Goal: Task Accomplishment & Management: Use online tool/utility

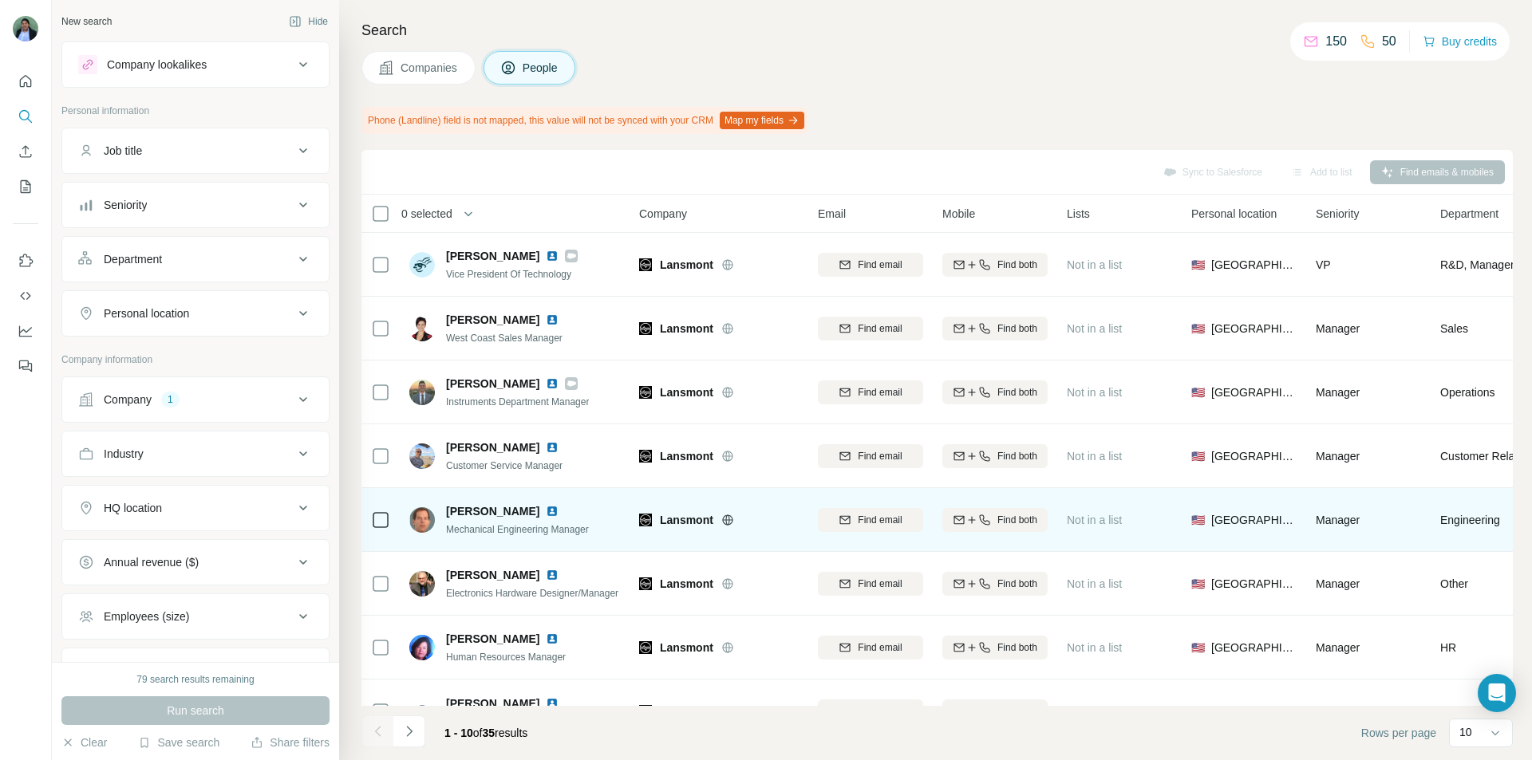
click at [467, 508] on span "[PERSON_NAME]" at bounding box center [492, 511] width 93 height 16
click at [588, 511] on div "[PERSON_NAME]" at bounding box center [517, 511] width 143 height 16
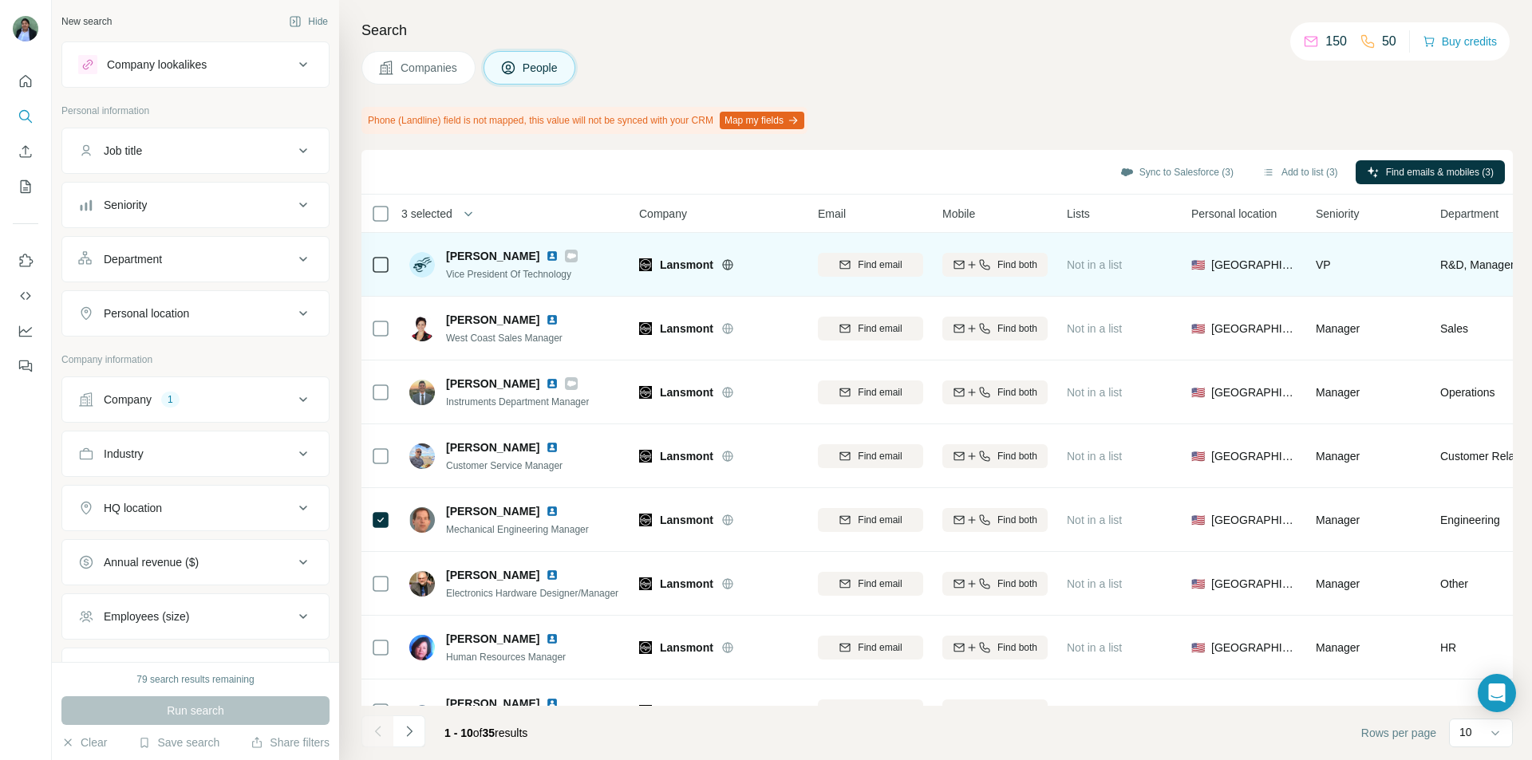
click at [389, 274] on icon at bounding box center [380, 264] width 19 height 19
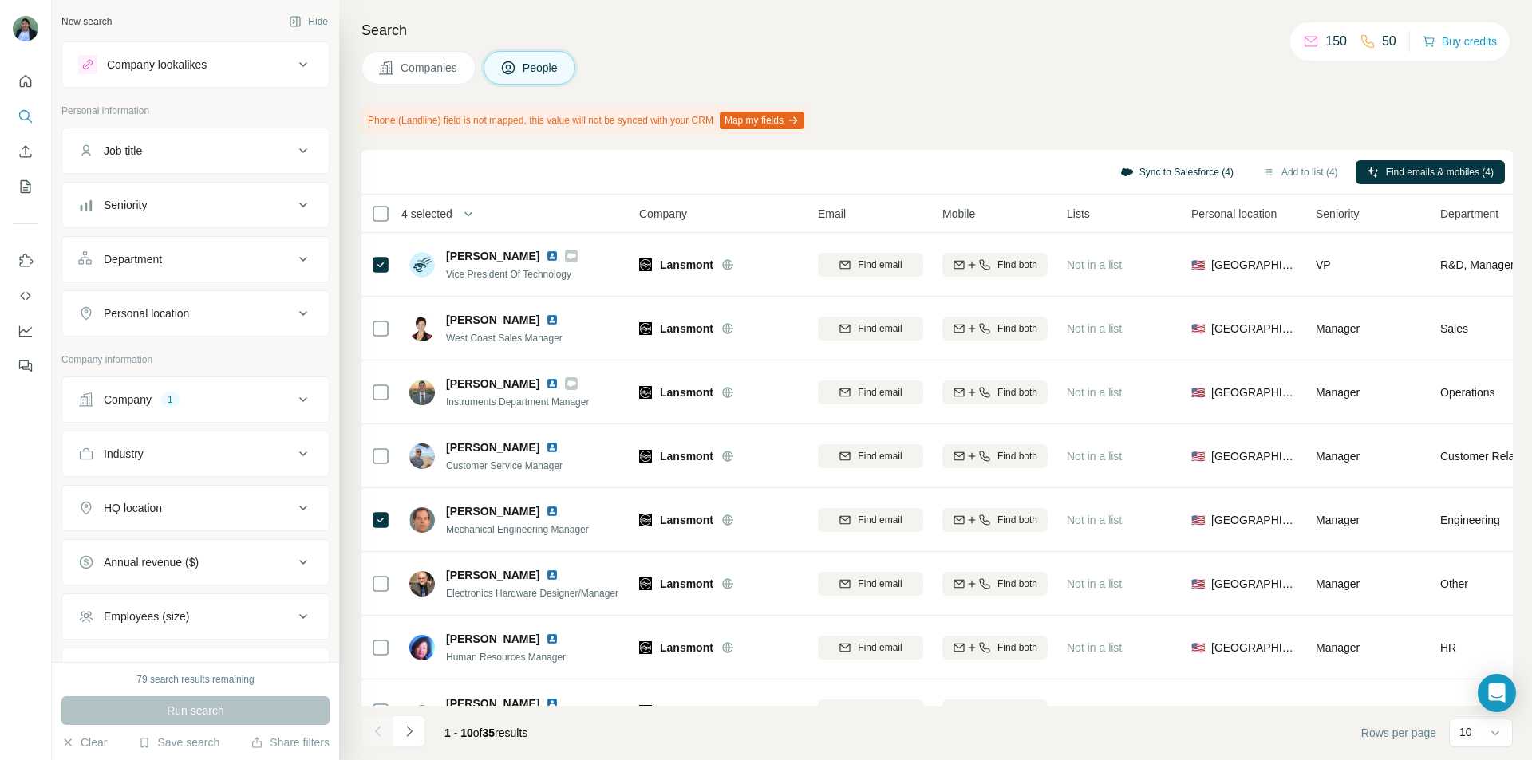
click at [1089, 161] on button "Sync to Salesforce (4)" at bounding box center [1177, 172] width 136 height 24
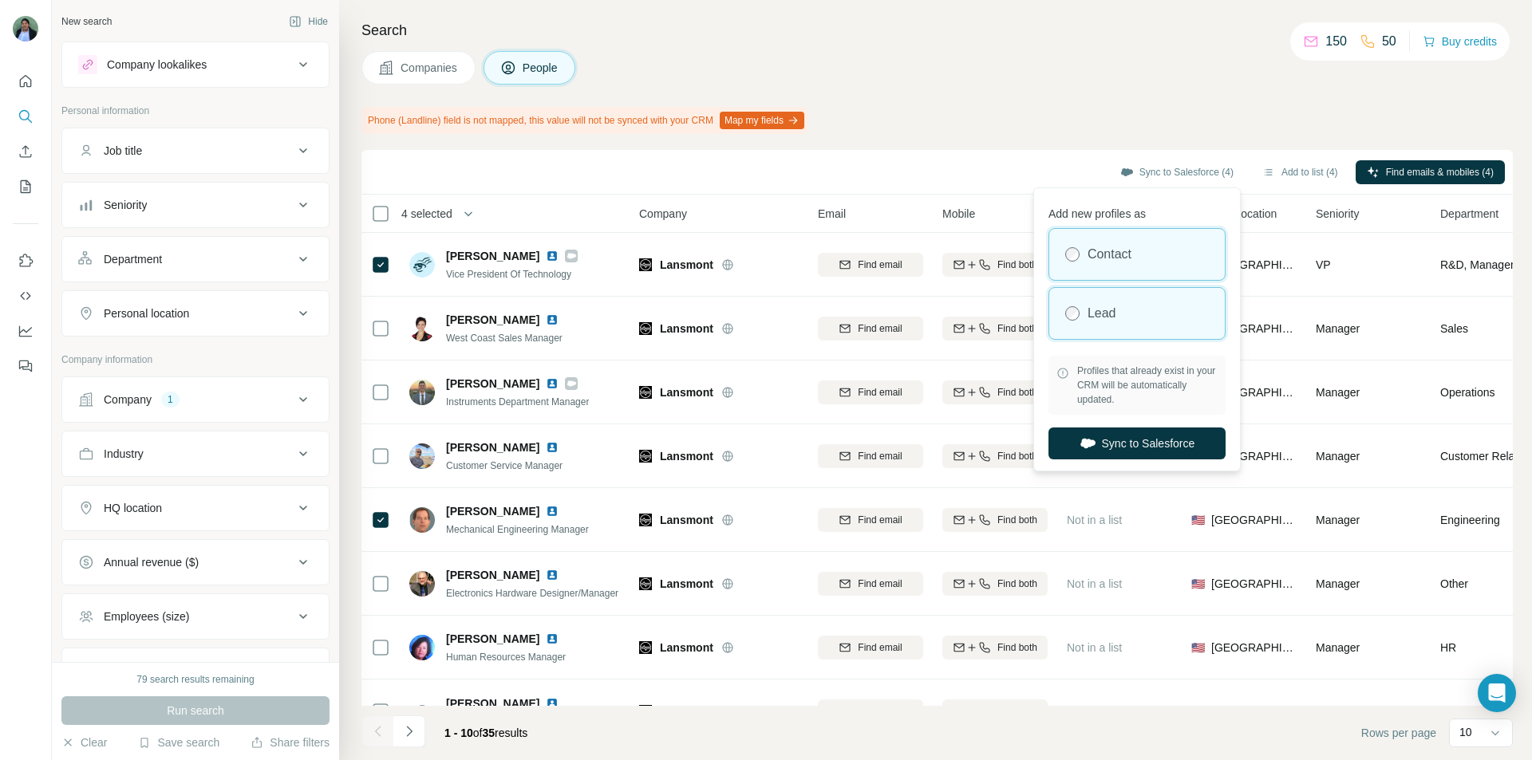
click at [1089, 323] on div "Lead" at bounding box center [1136, 313] width 175 height 51
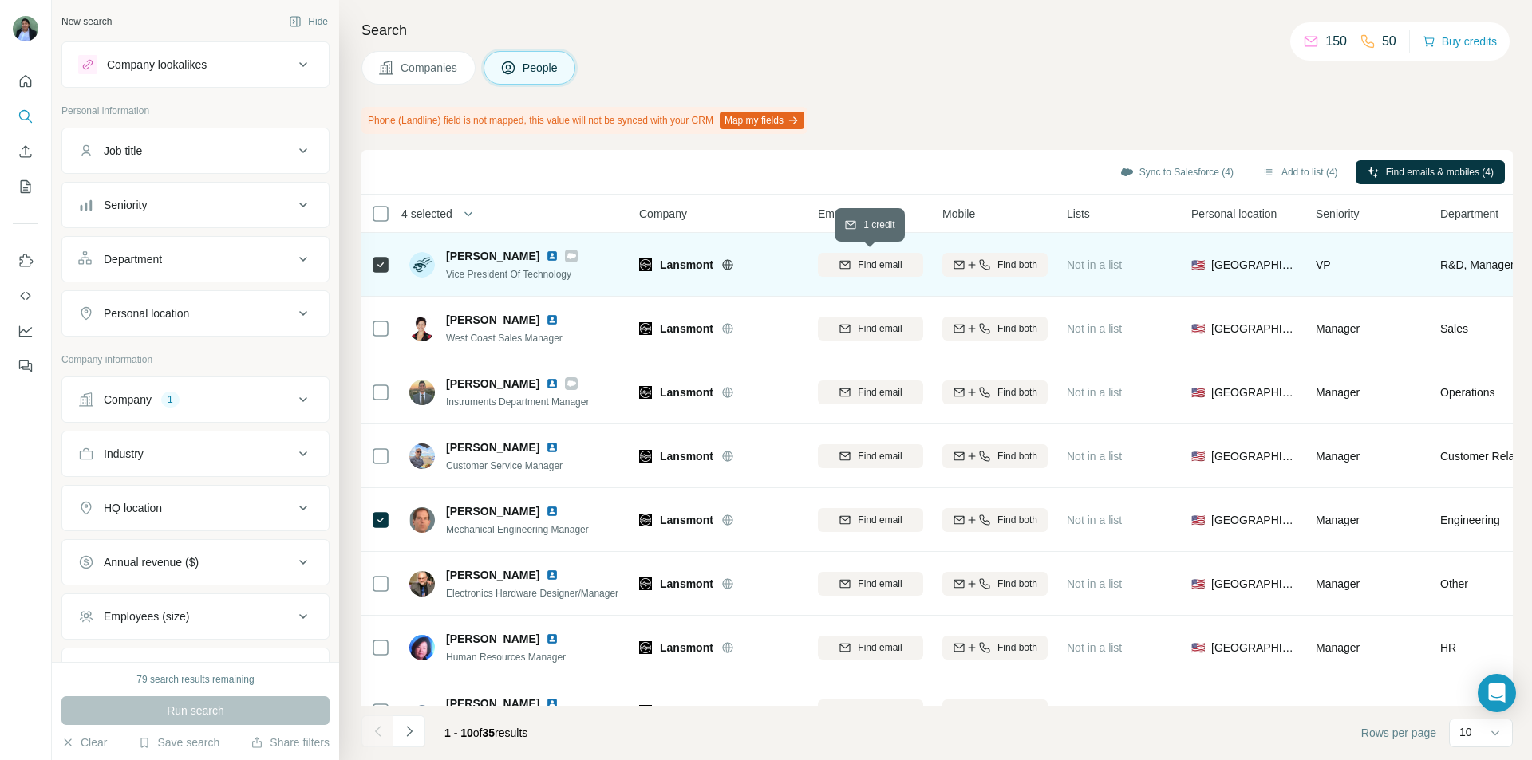
click at [886, 259] on span "Find email" at bounding box center [880, 265] width 44 height 14
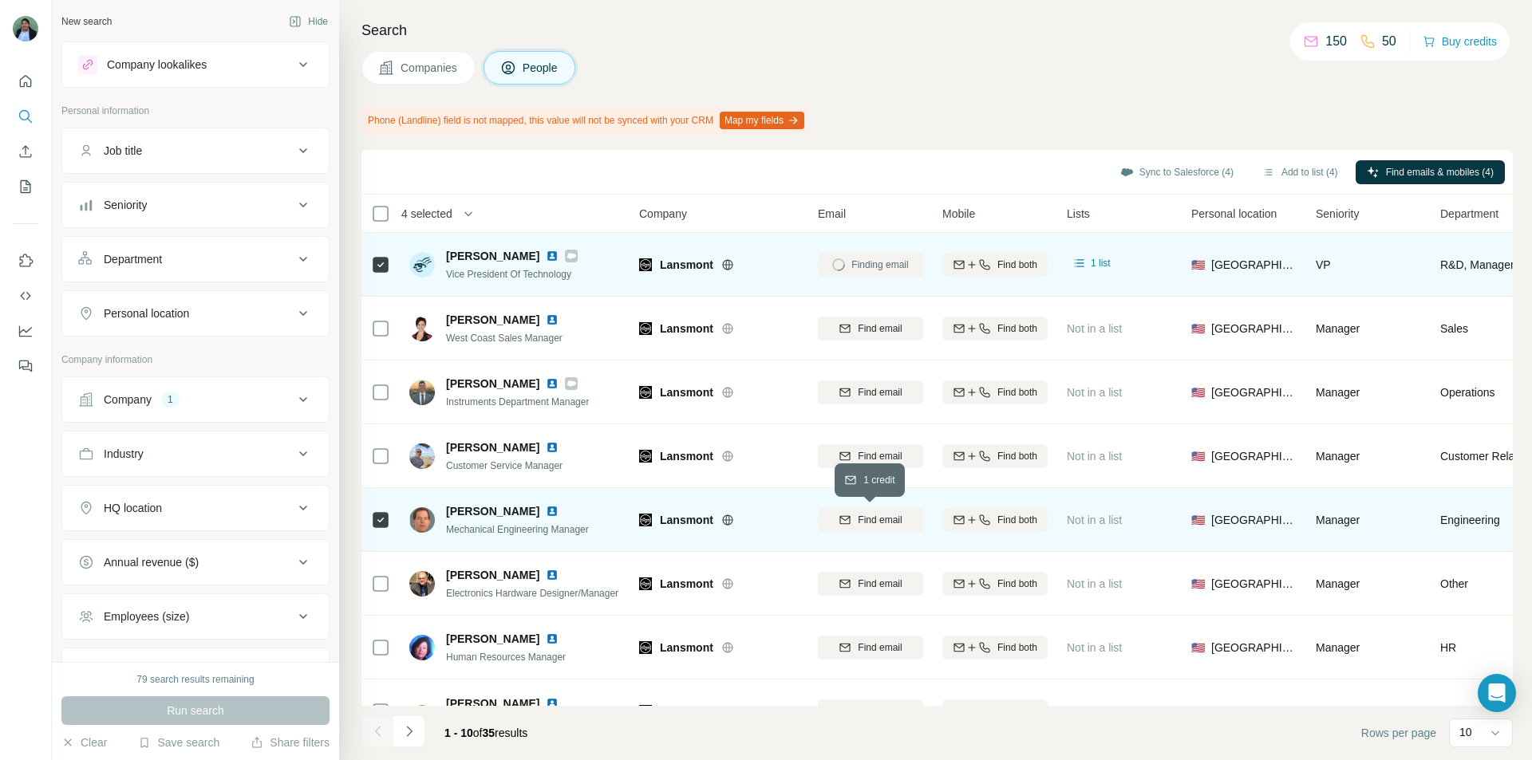
click at [880, 511] on span "Find email" at bounding box center [880, 520] width 44 height 14
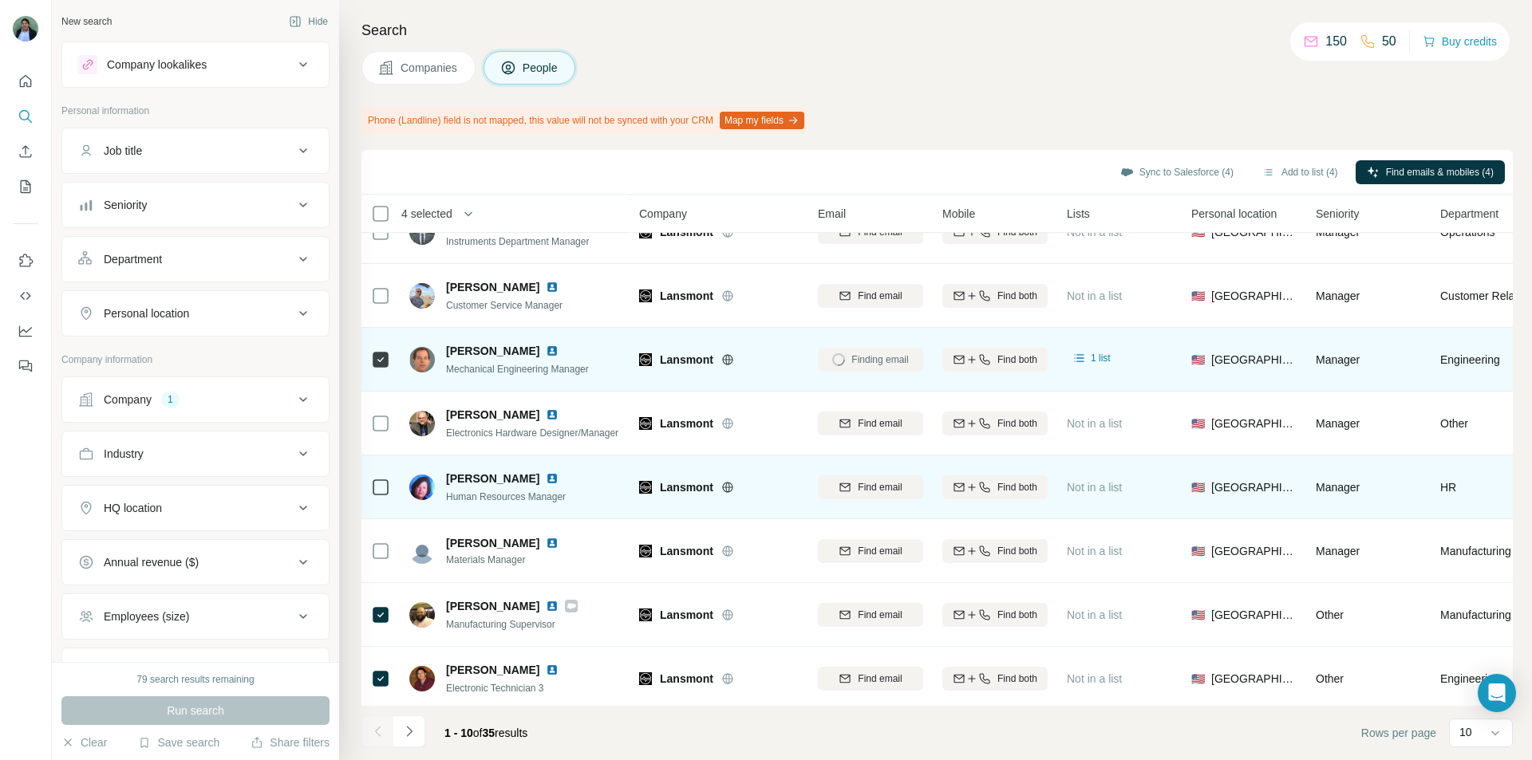
scroll to position [173, 0]
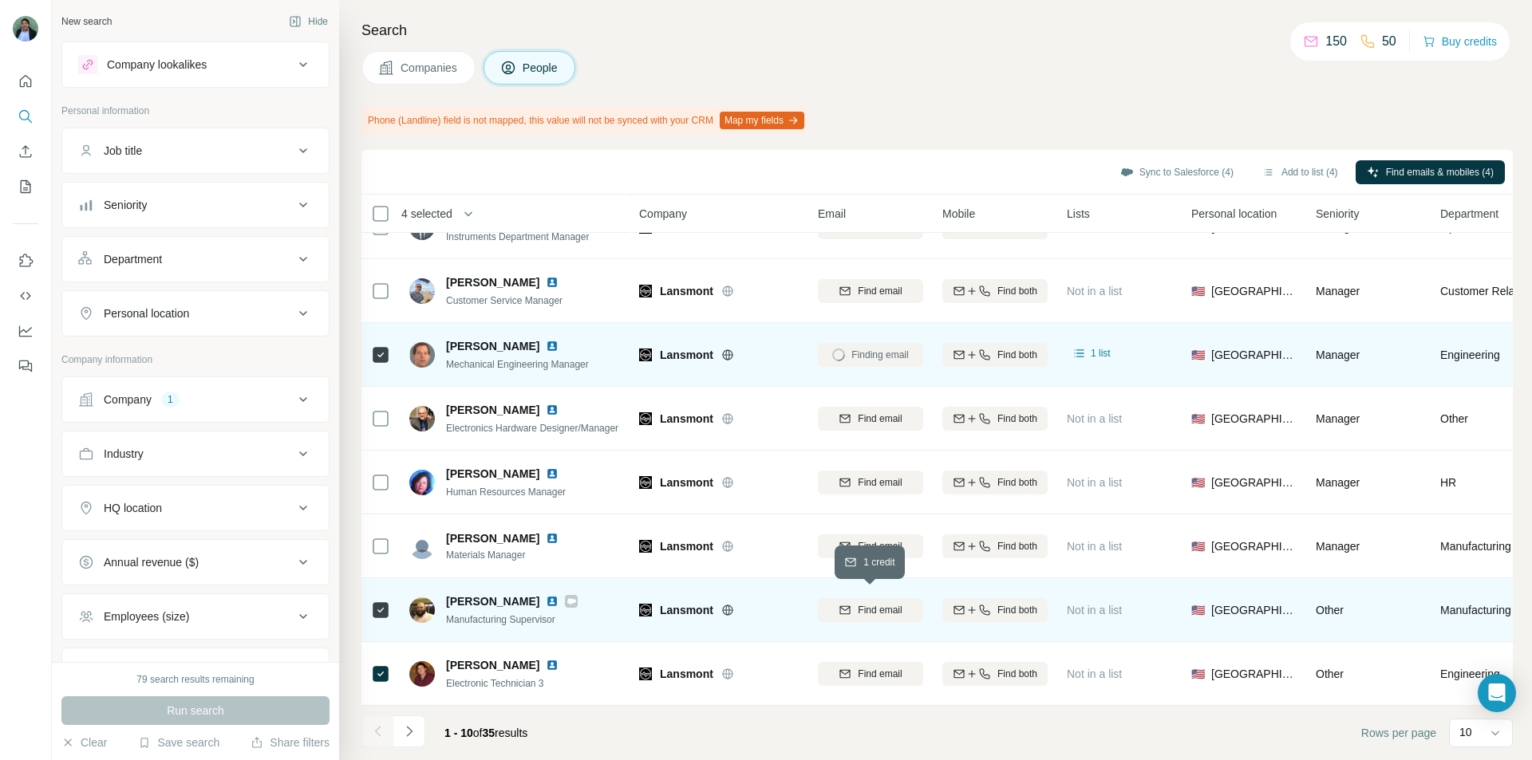
click at [850, 511] on div "Find email" at bounding box center [870, 610] width 105 height 14
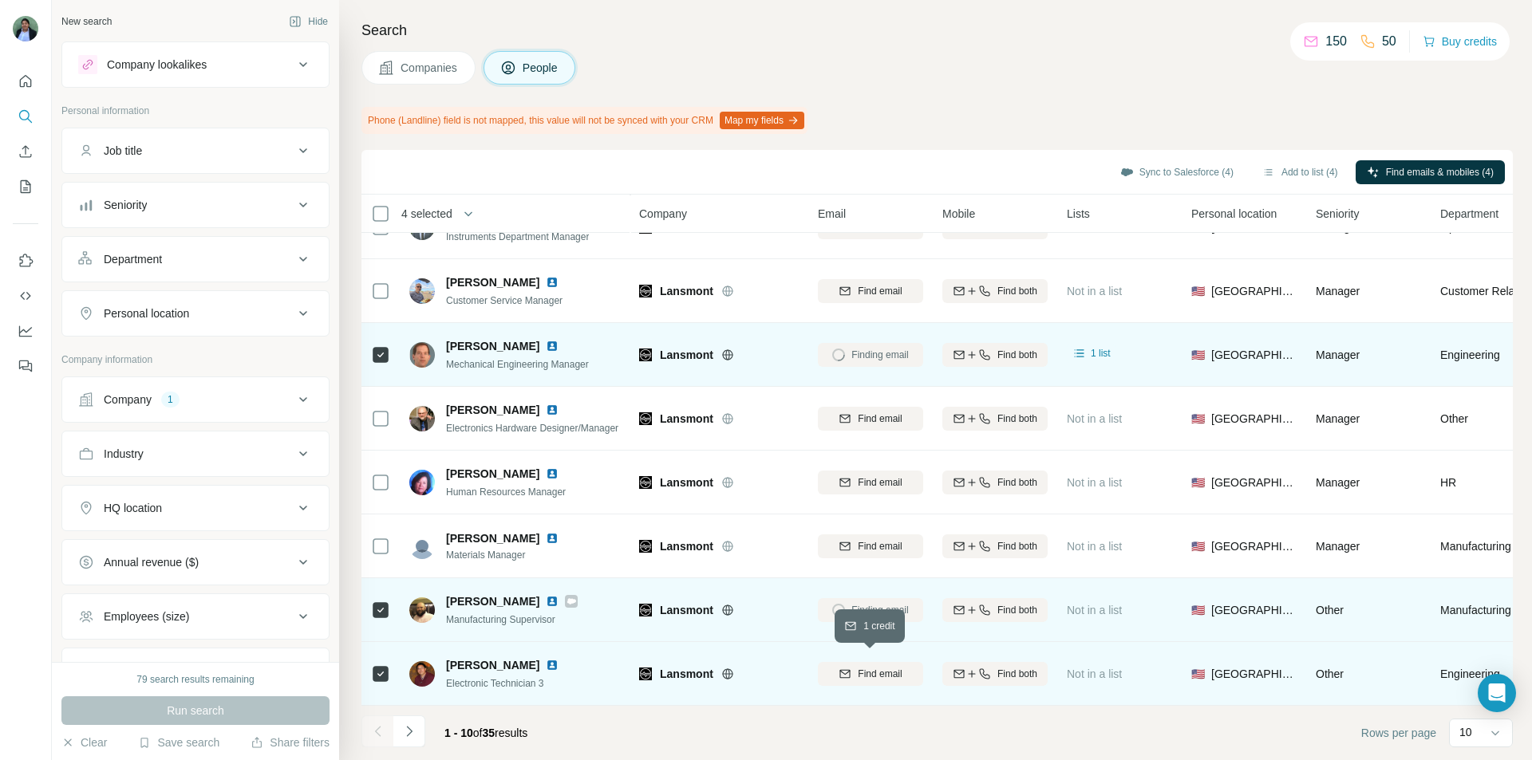
click at [901, 511] on span "Find email" at bounding box center [880, 674] width 44 height 14
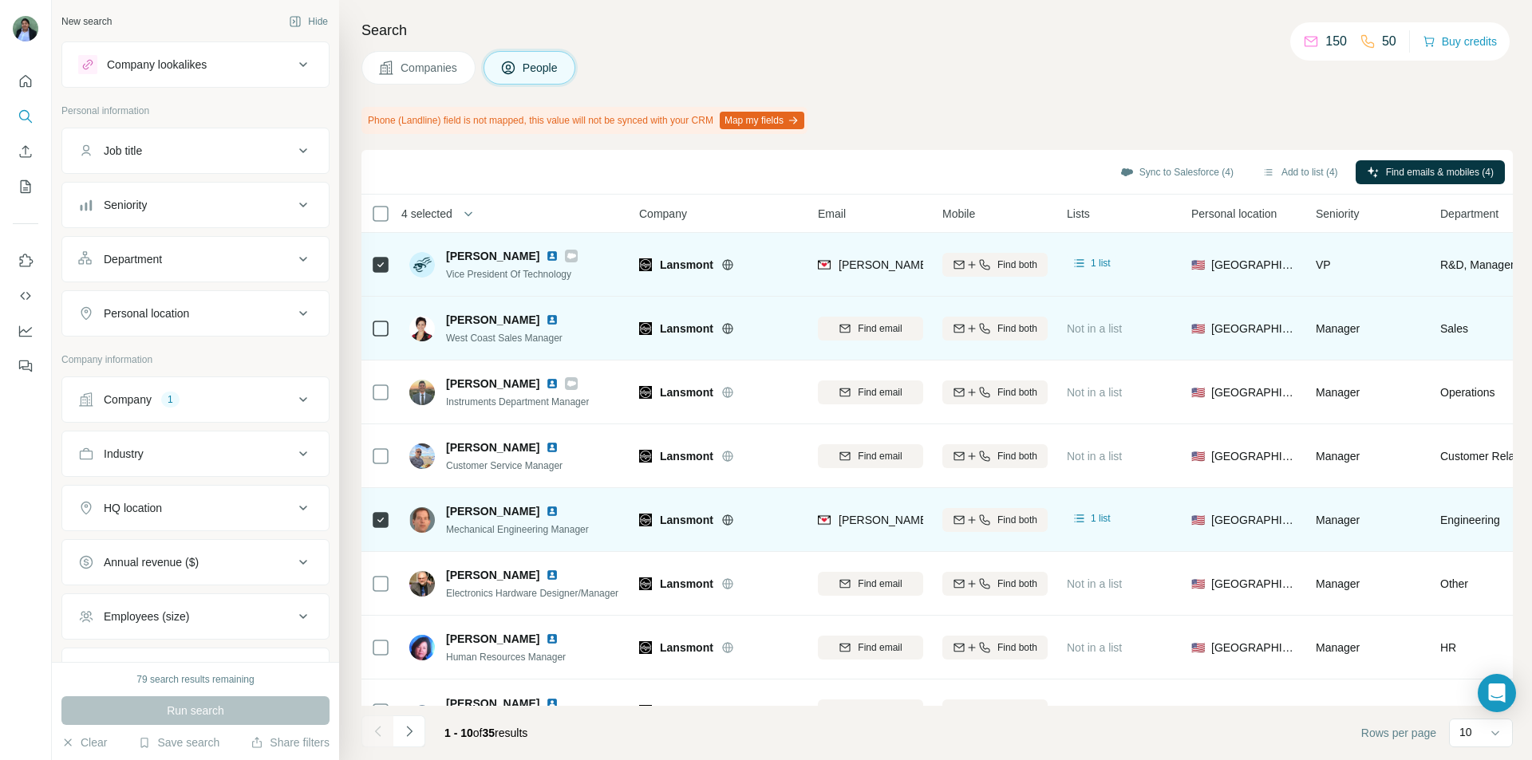
scroll to position [0, 0]
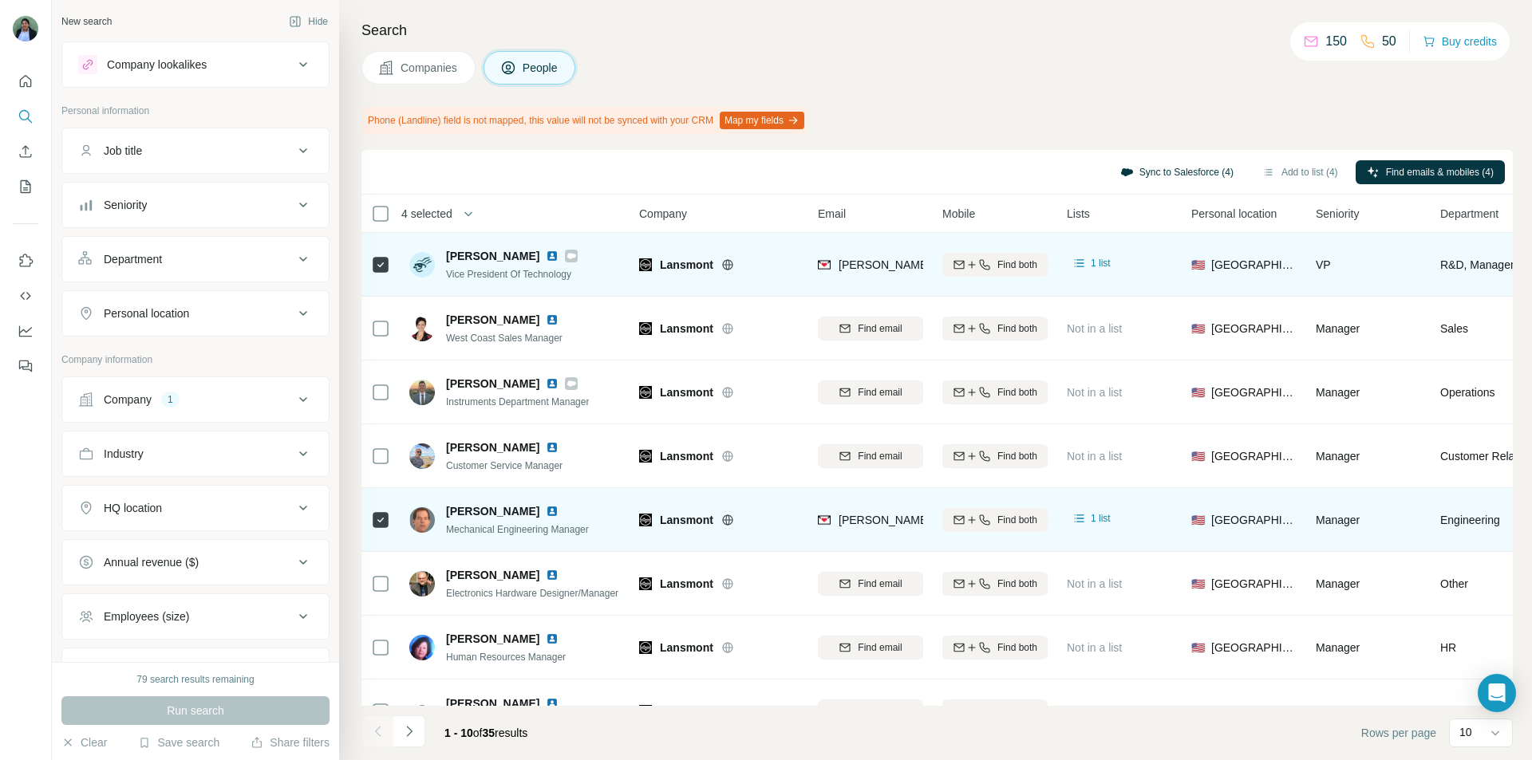
click at [1089, 175] on button "Sync to Salesforce (4)" at bounding box center [1177, 172] width 136 height 24
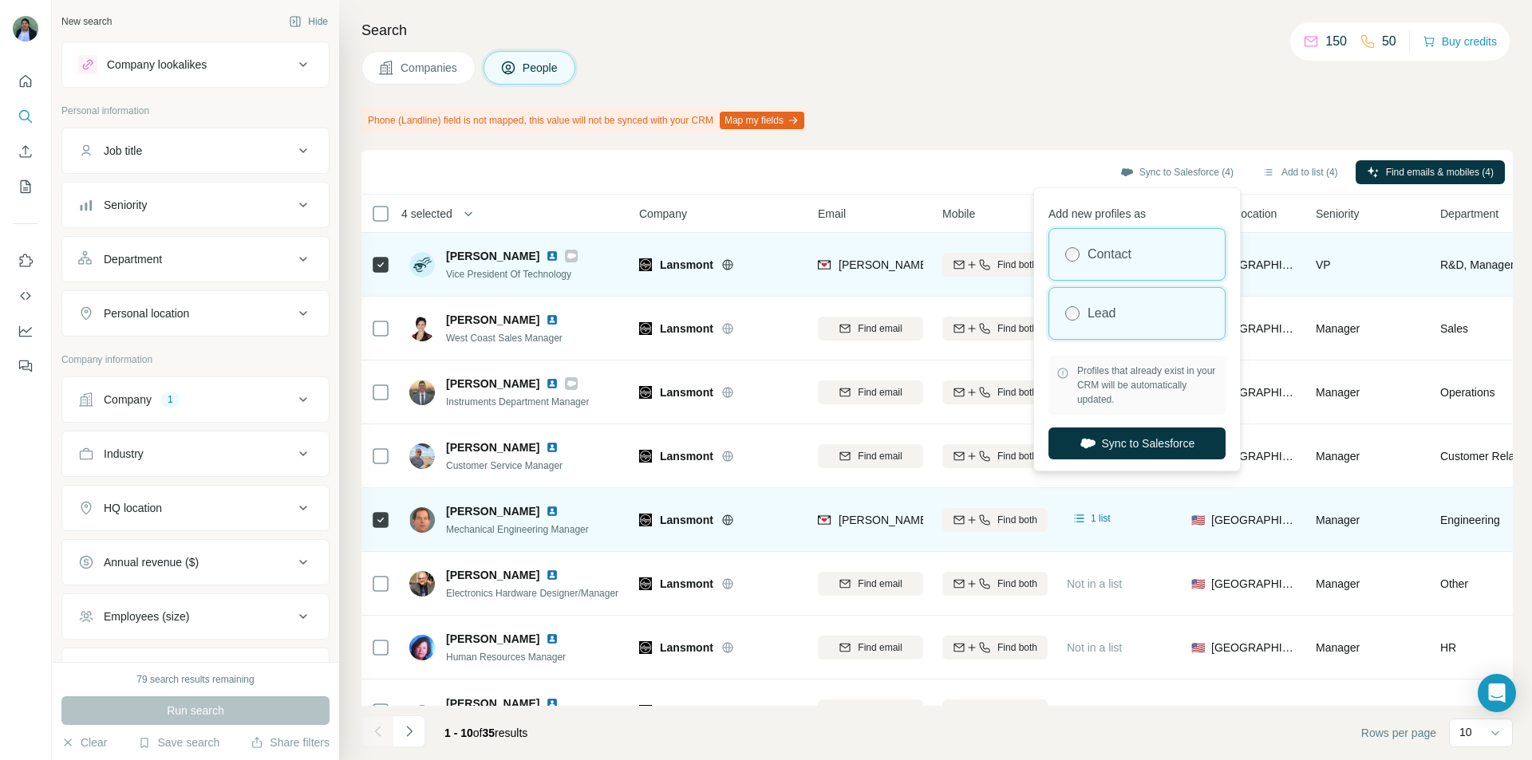
click at [1073, 321] on div "Lead" at bounding box center [1136, 313] width 175 height 51
click at [1089, 449] on button "Sync to Salesforce" at bounding box center [1136, 444] width 177 height 32
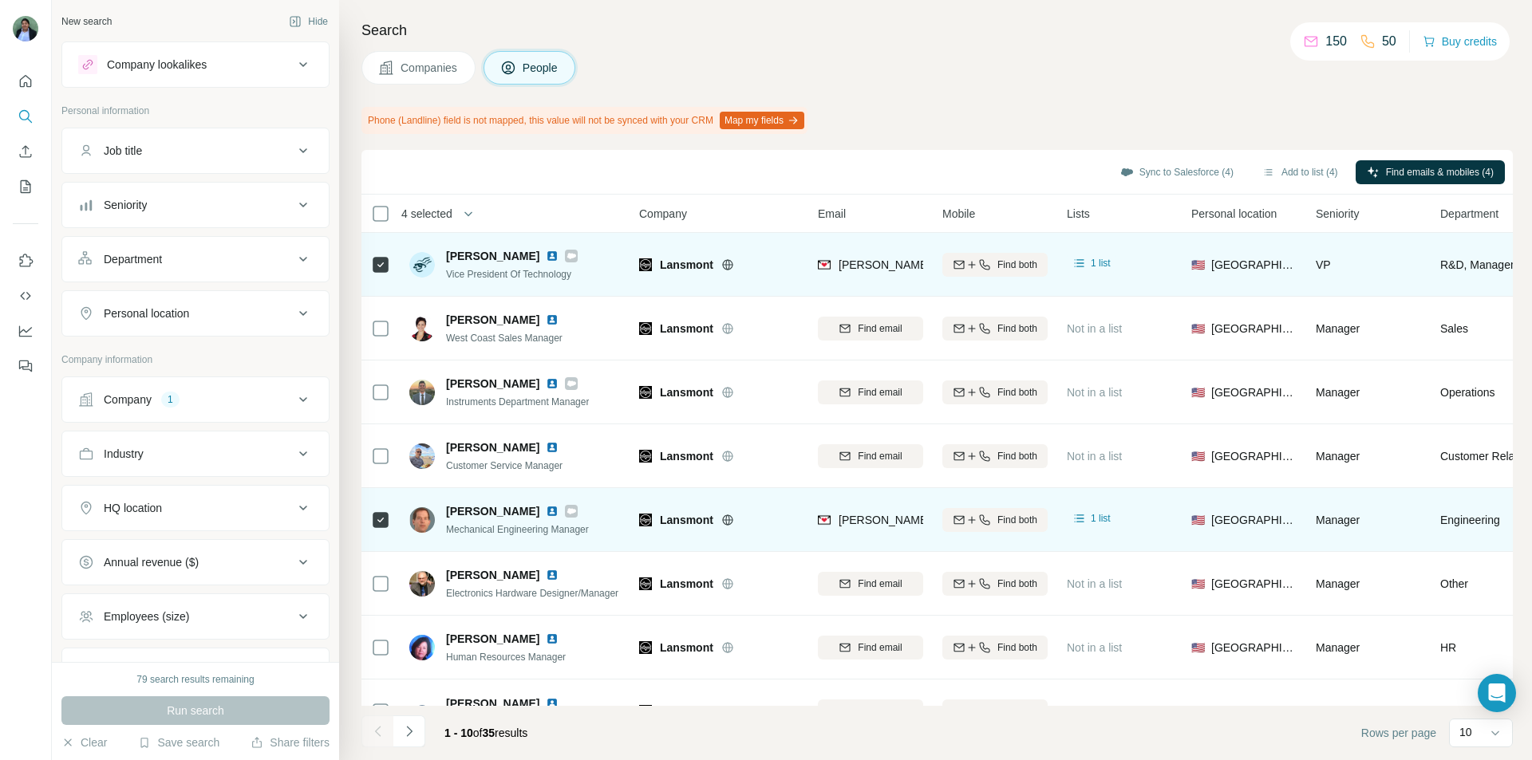
click at [497, 257] on span "[PERSON_NAME]" at bounding box center [492, 256] width 93 height 16
click at [1089, 258] on div "1 list" at bounding box center [1090, 263] width 39 height 16
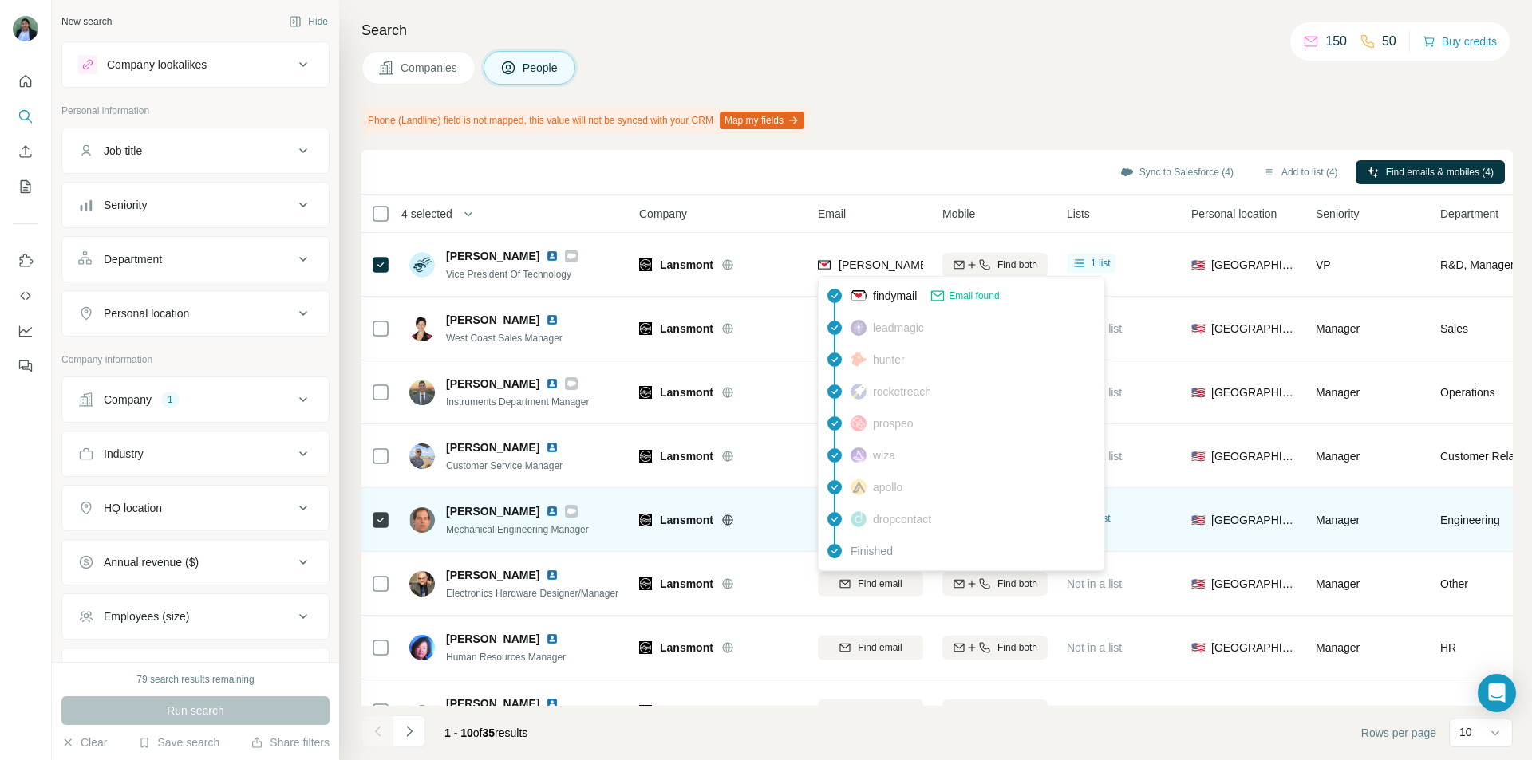
click at [838, 266] on span "[PERSON_NAME][EMAIL_ADDRESS][DOMAIN_NAME]" at bounding box center [978, 264] width 281 height 13
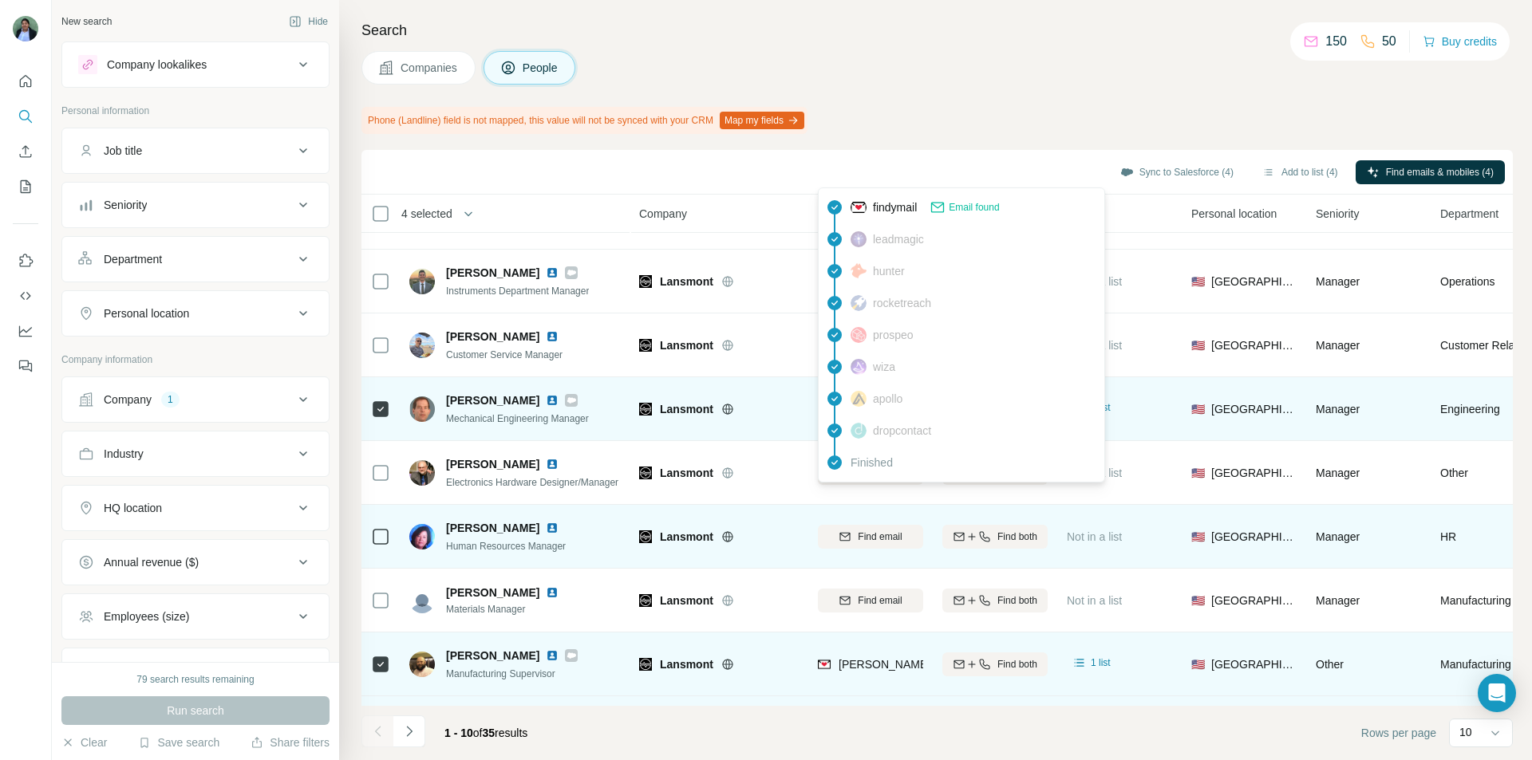
scroll to position [173, 0]
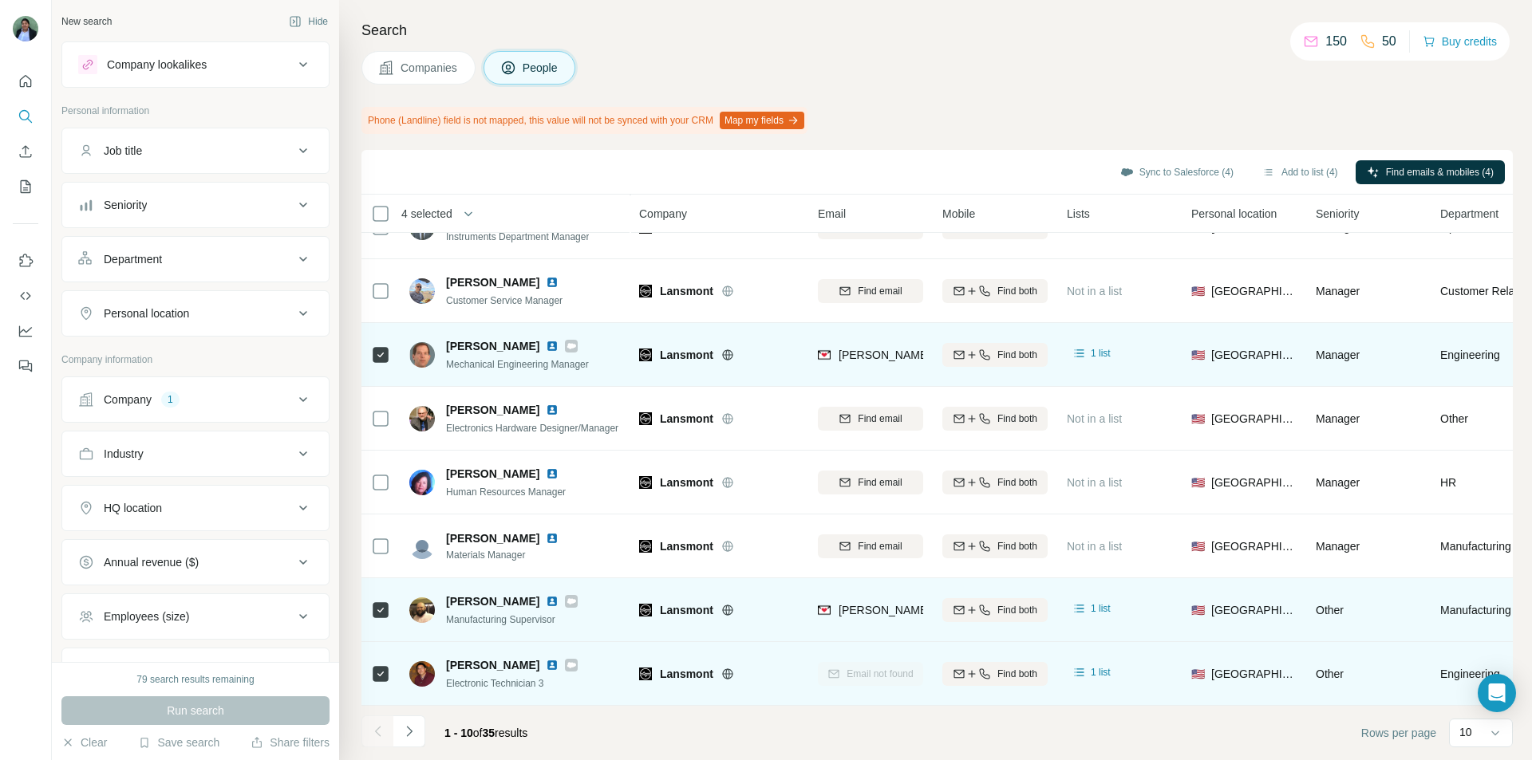
click at [473, 511] on span "[PERSON_NAME]" at bounding box center [492, 665] width 93 height 16
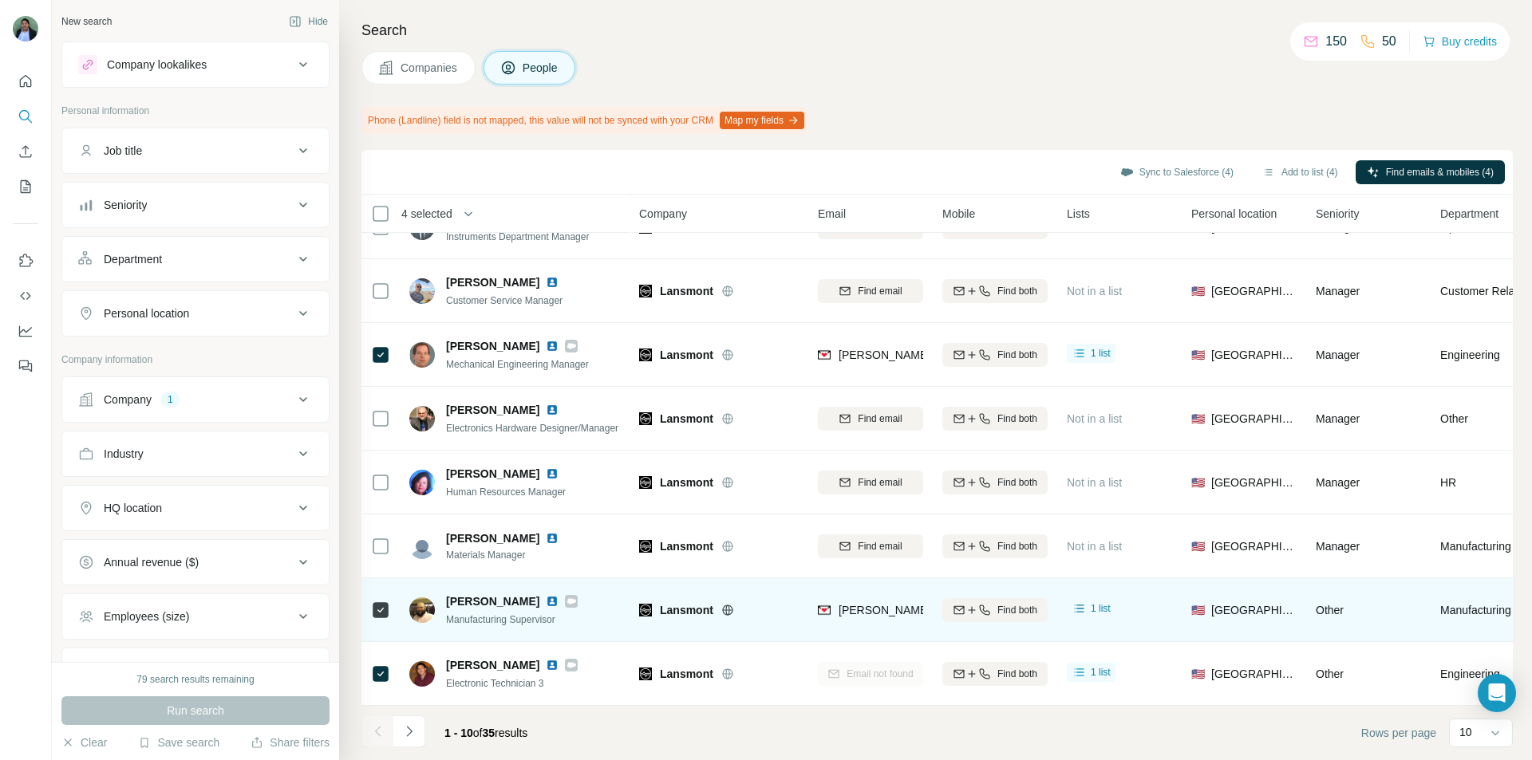
click at [412, 511] on icon "Navigate to next page" at bounding box center [409, 731] width 16 height 16
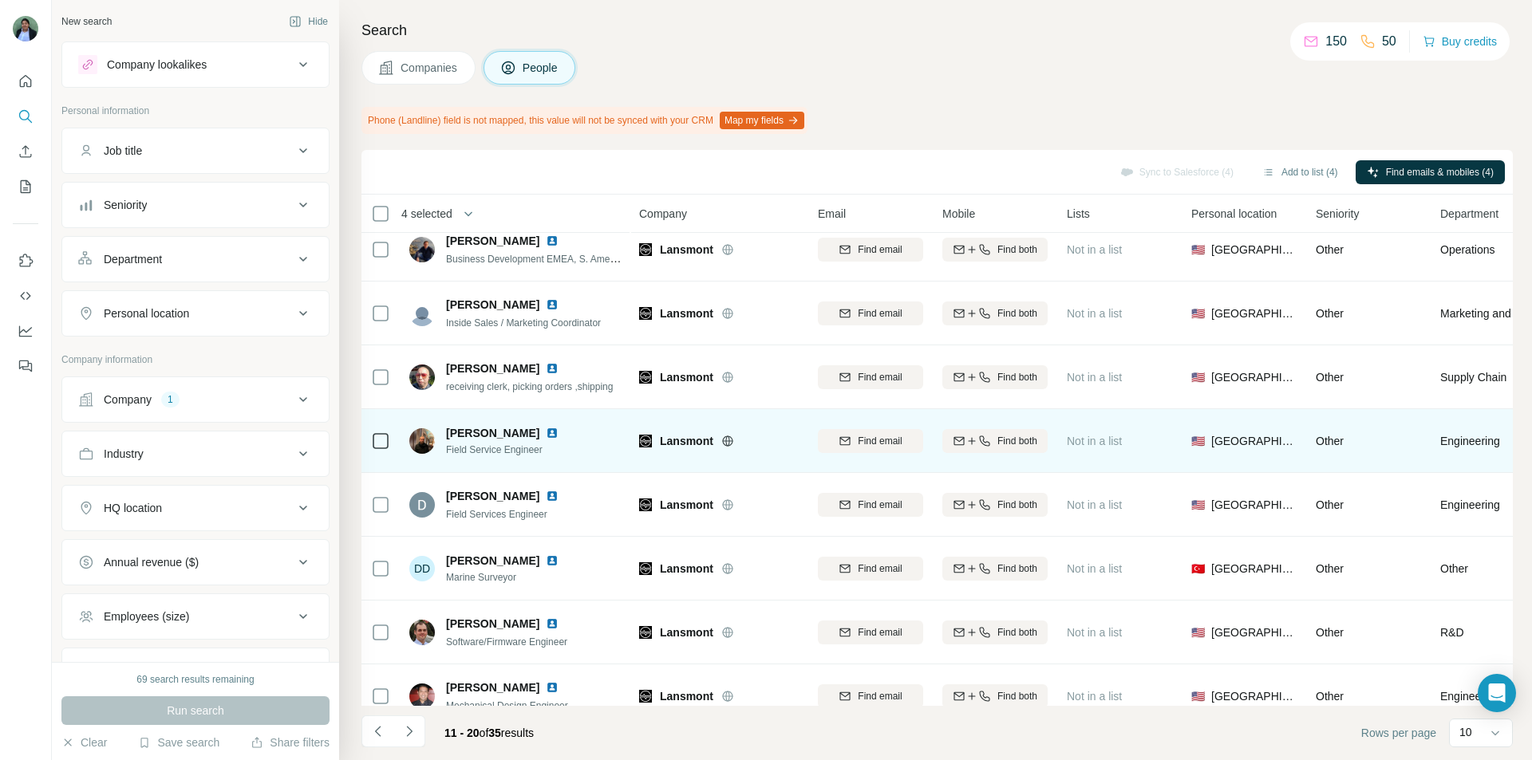
scroll to position [0, 0]
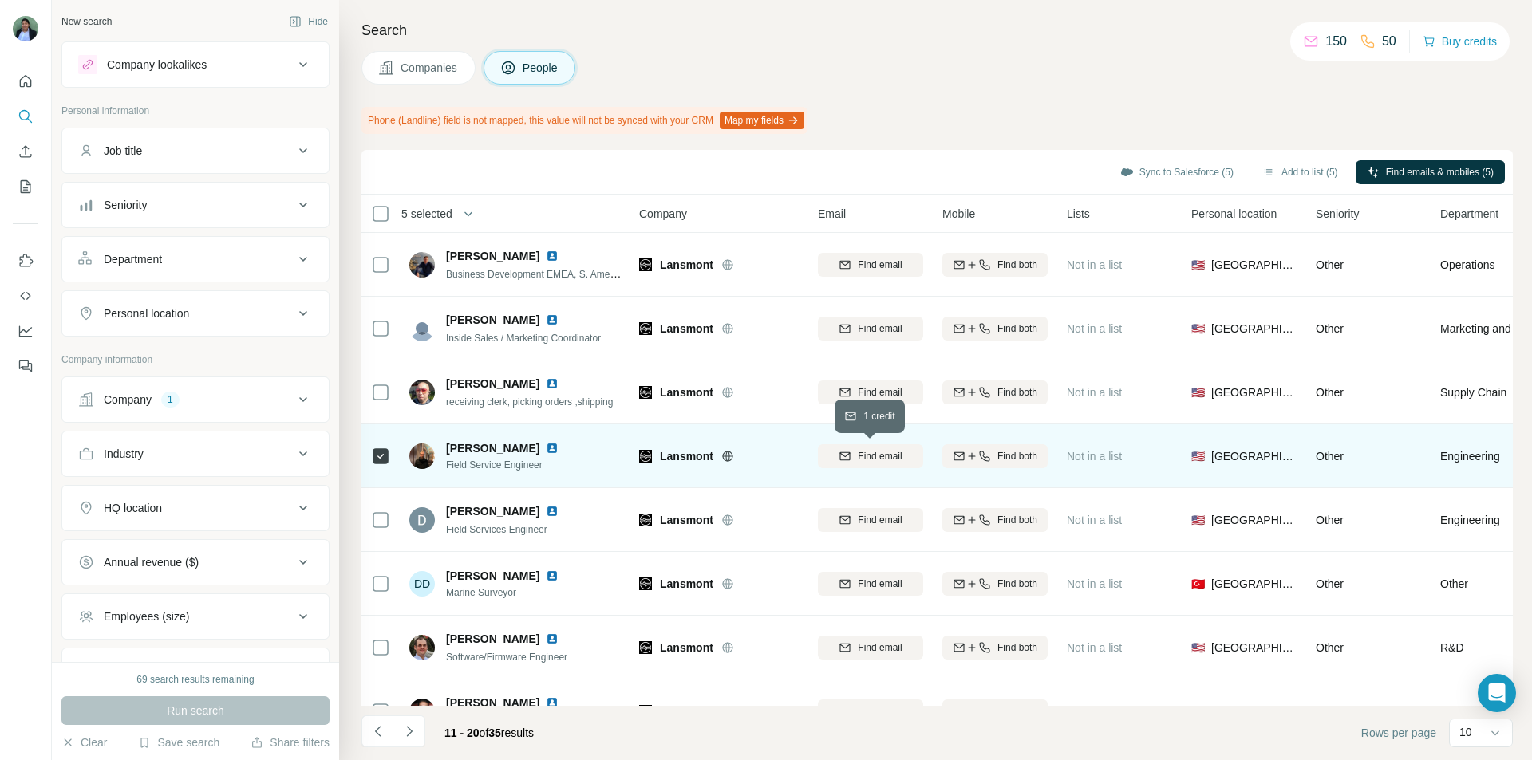
click at [842, 456] on icon "button" at bounding box center [844, 456] width 13 height 13
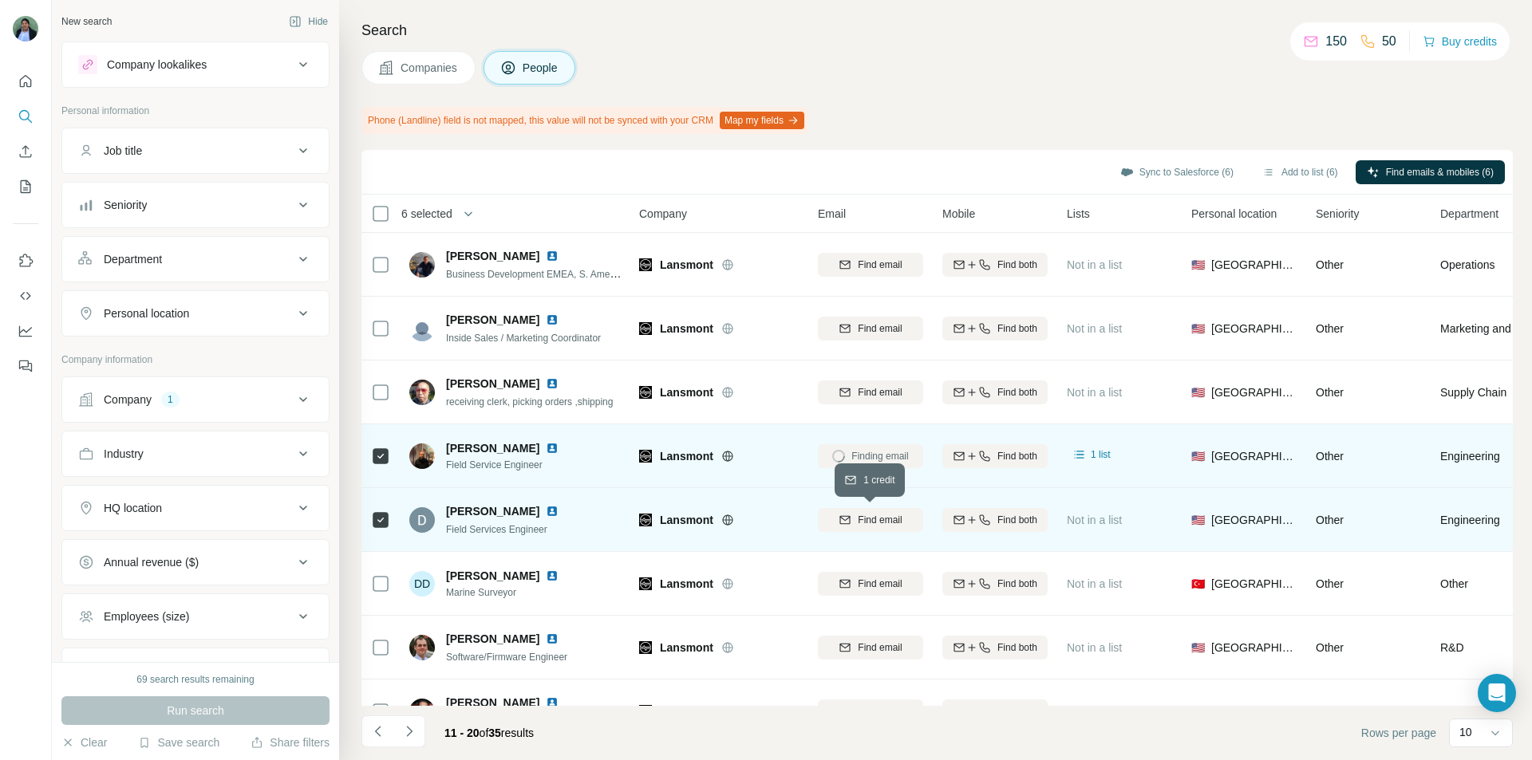
click at [903, 511] on button "Find email" at bounding box center [870, 520] width 105 height 24
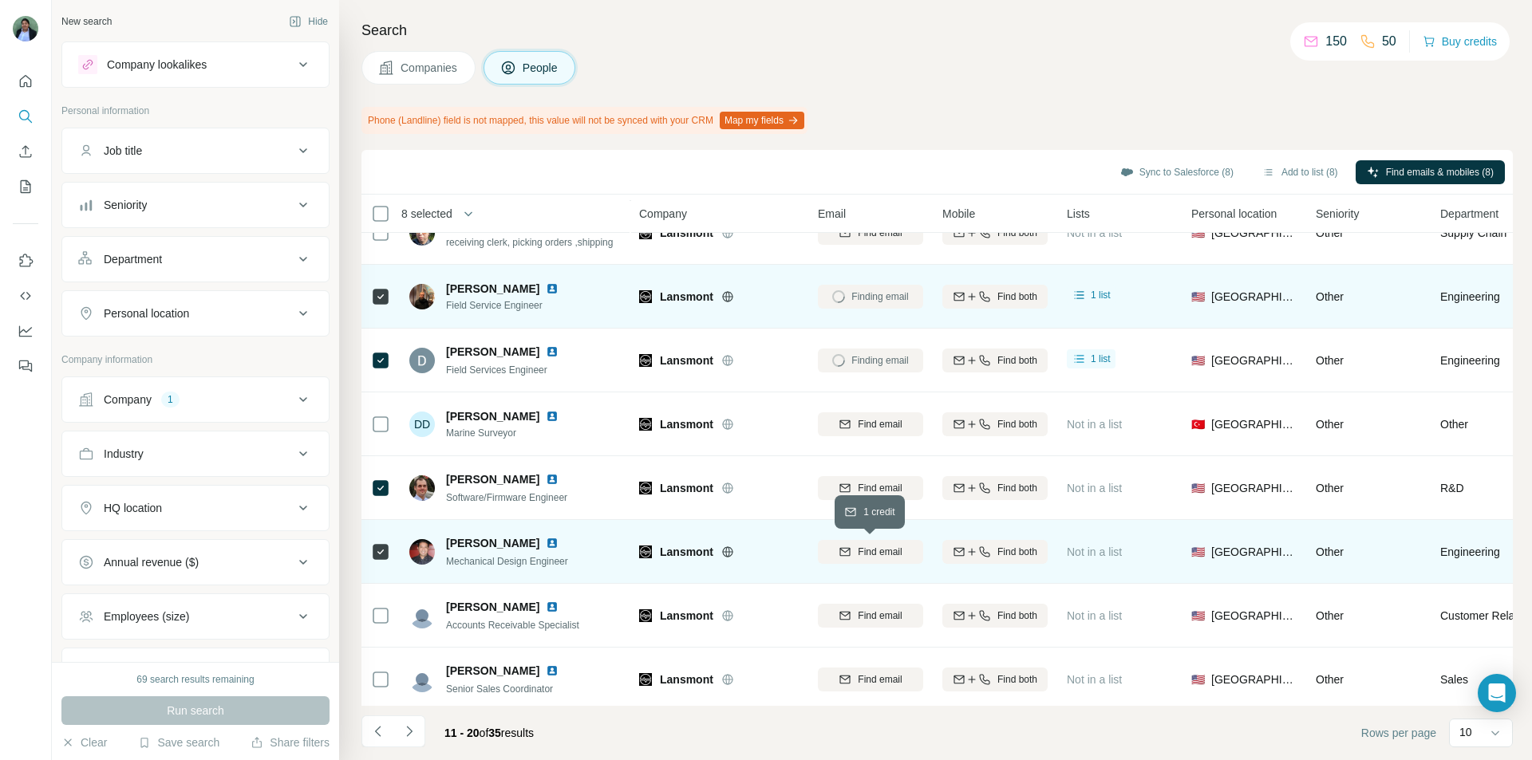
click at [858, 511] on span "Find email" at bounding box center [880, 552] width 44 height 14
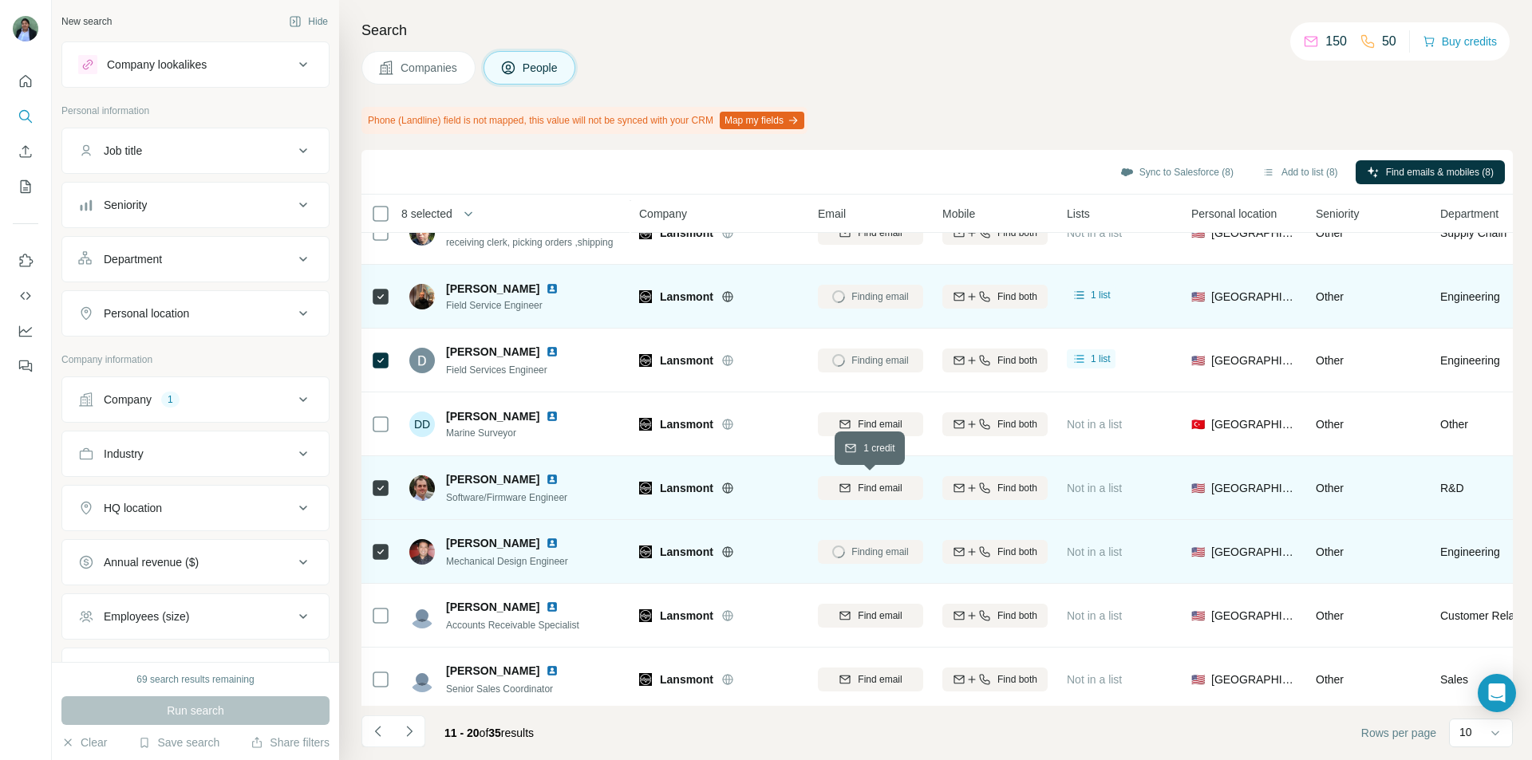
click at [830, 485] on div "Find email" at bounding box center [870, 488] width 105 height 14
click at [1089, 166] on icon "button" at bounding box center [1126, 172] width 13 height 13
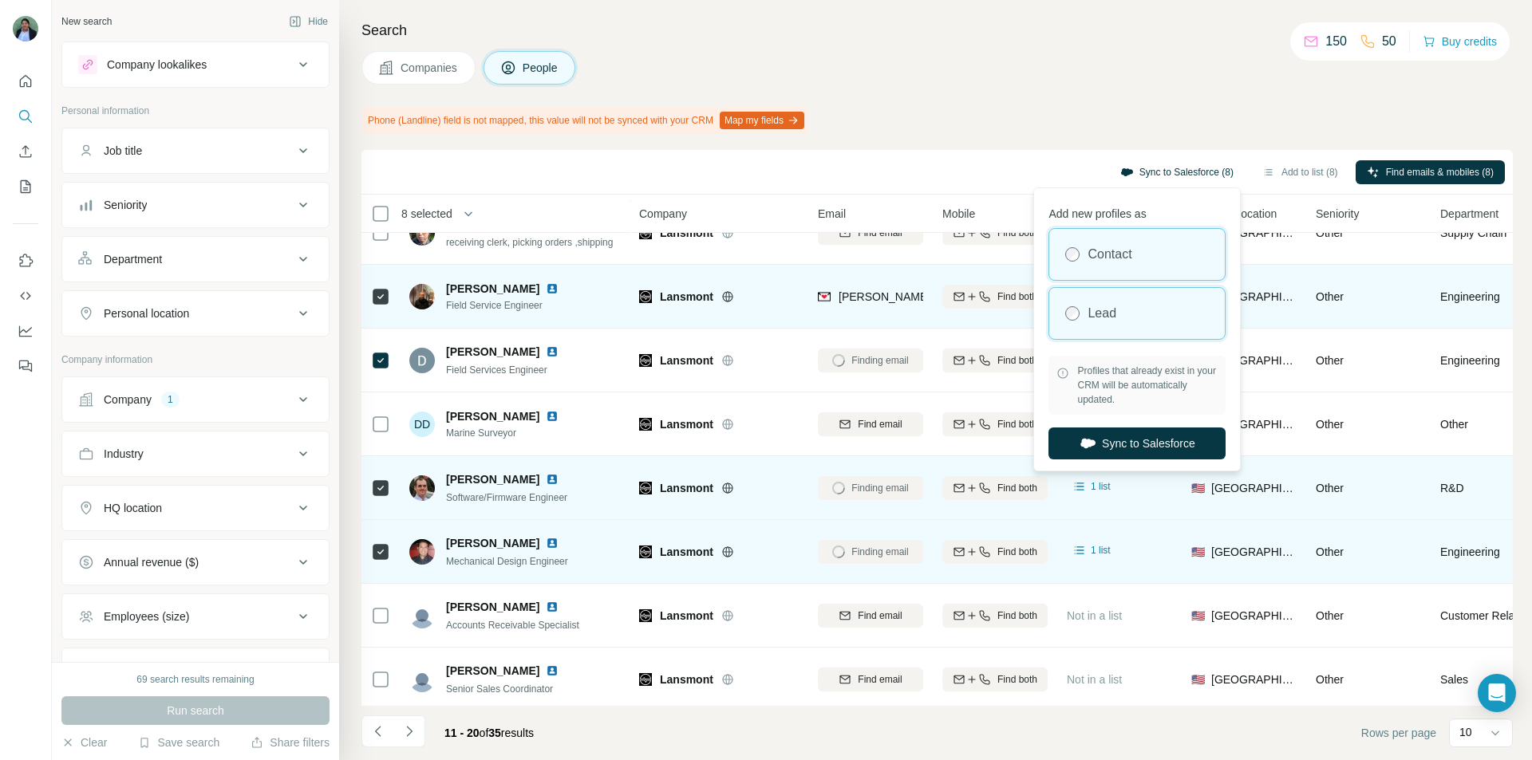
click at [1081, 302] on div "Lead" at bounding box center [1136, 313] width 175 height 51
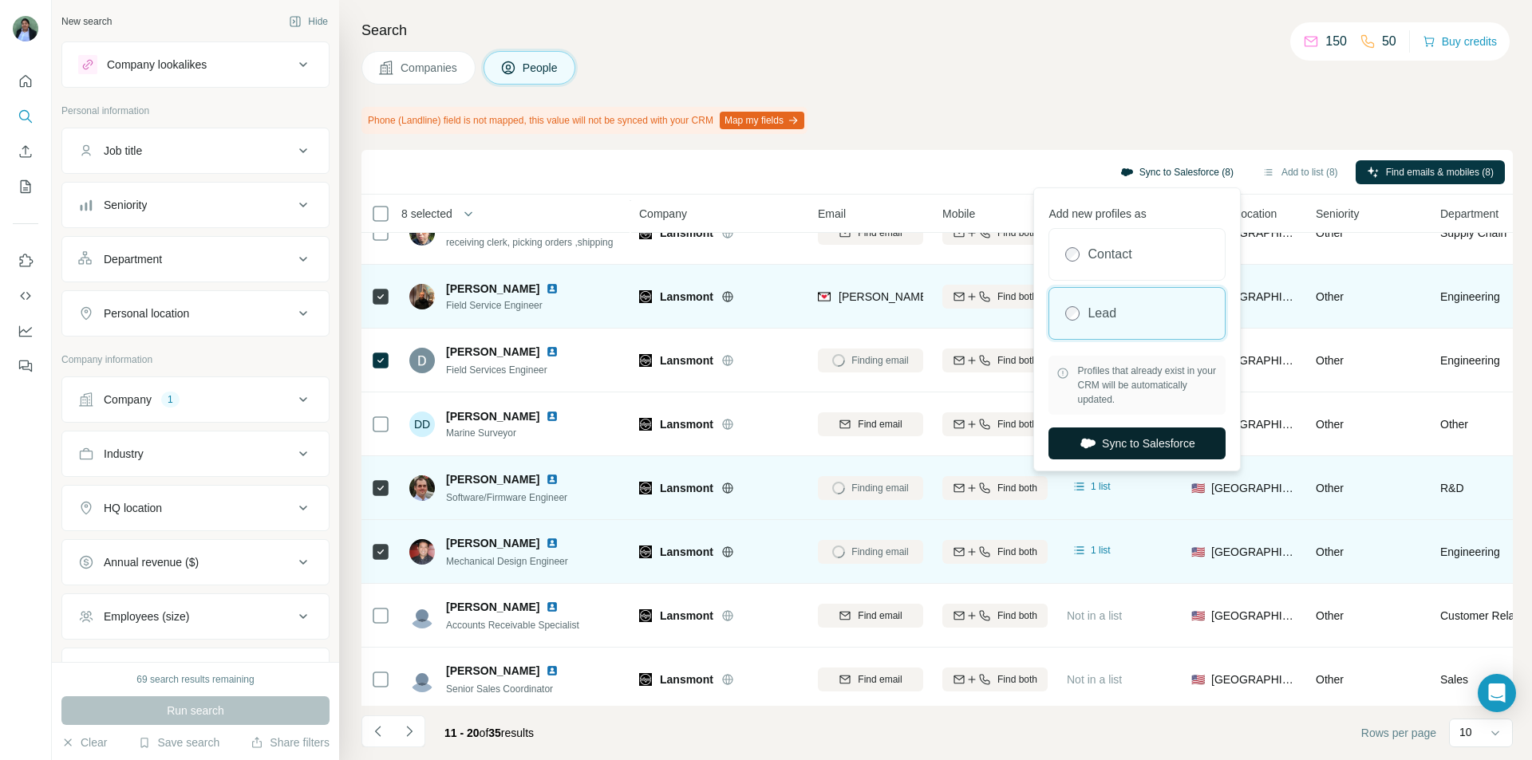
click at [1089, 447] on button "Sync to Salesforce" at bounding box center [1136, 444] width 177 height 32
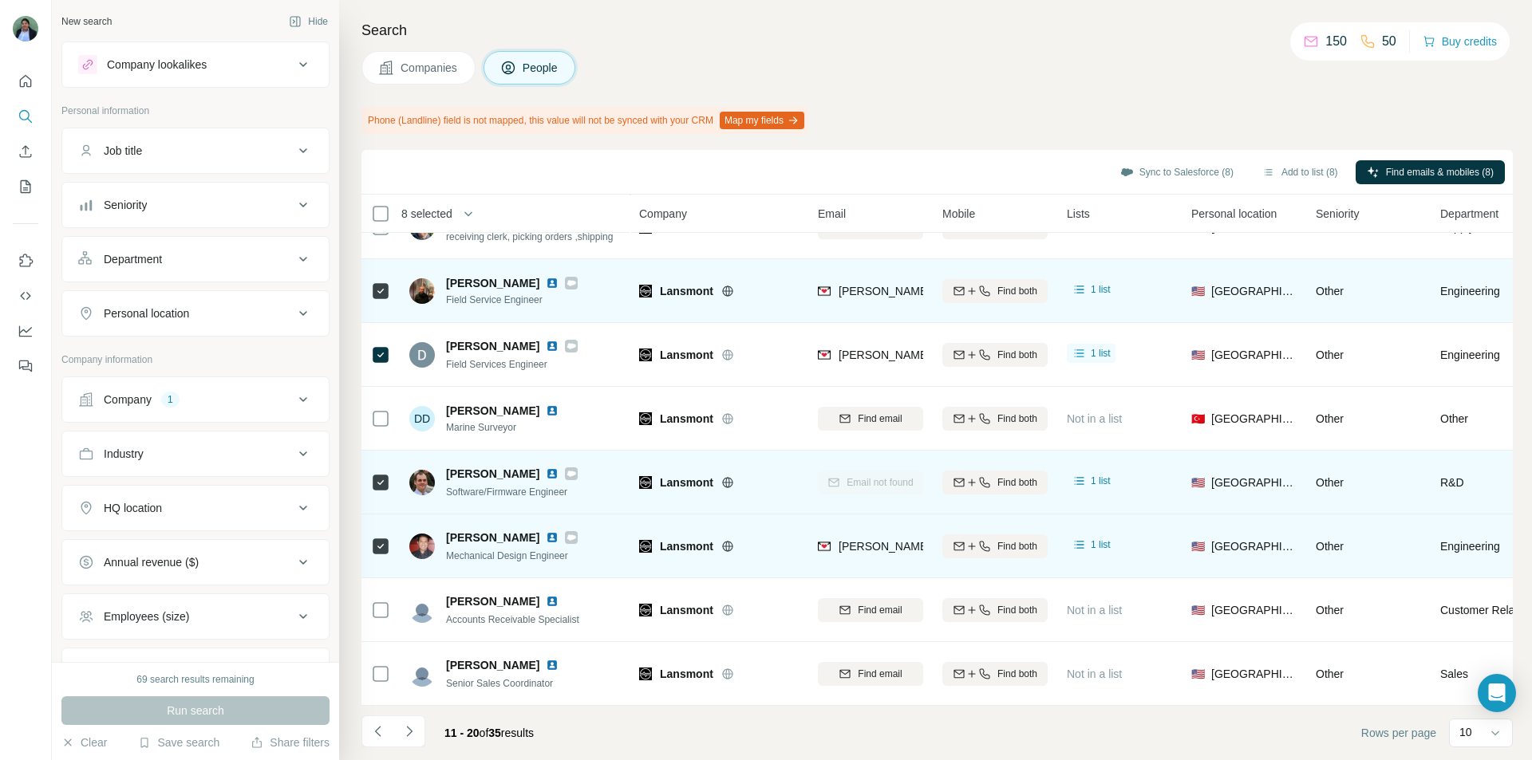
scroll to position [173, 0]
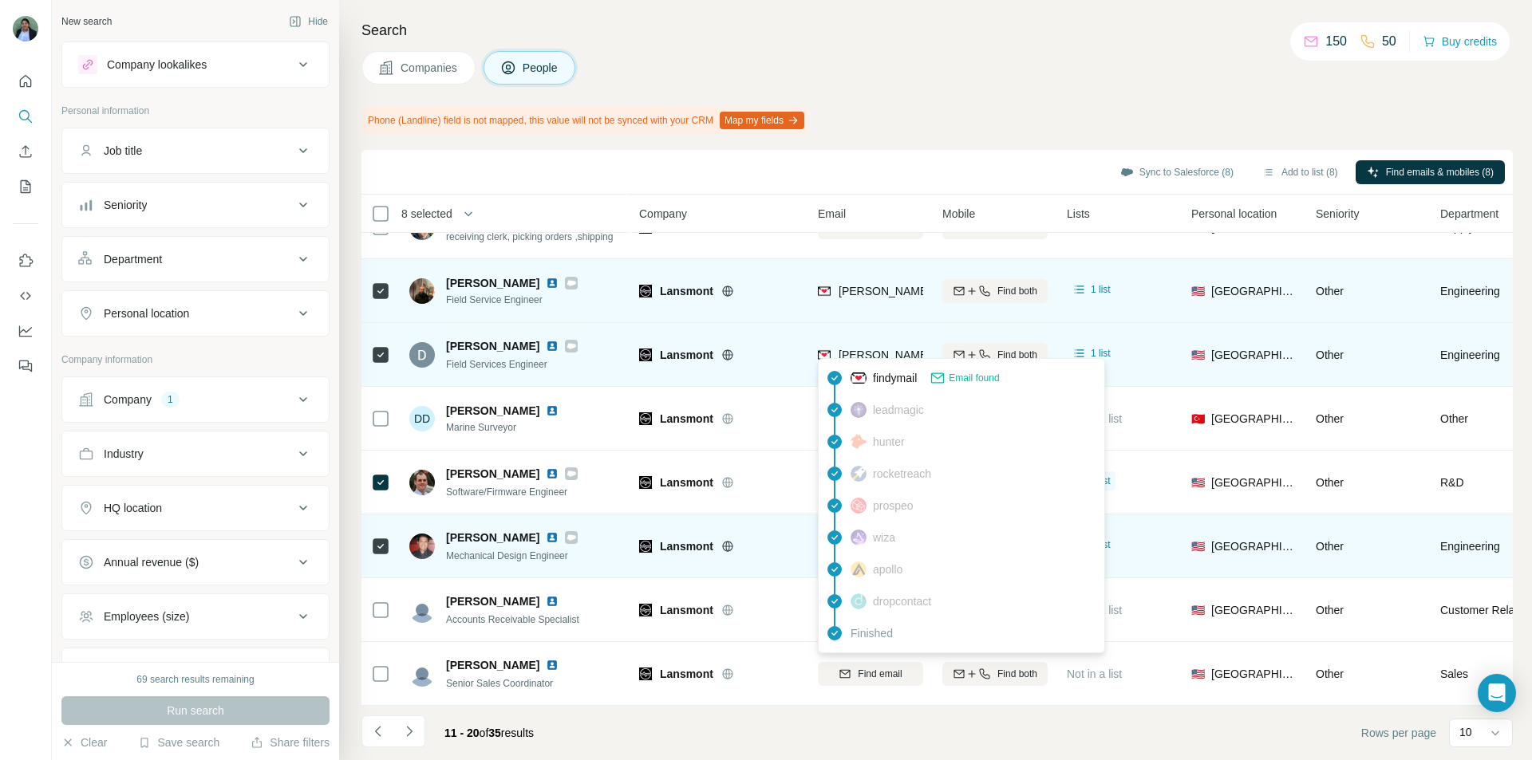
click at [861, 349] on span "[PERSON_NAME][EMAIL_ADDRESS][DOMAIN_NAME]" at bounding box center [978, 355] width 281 height 13
click at [666, 347] on span "Lansmont" at bounding box center [686, 355] width 53 height 16
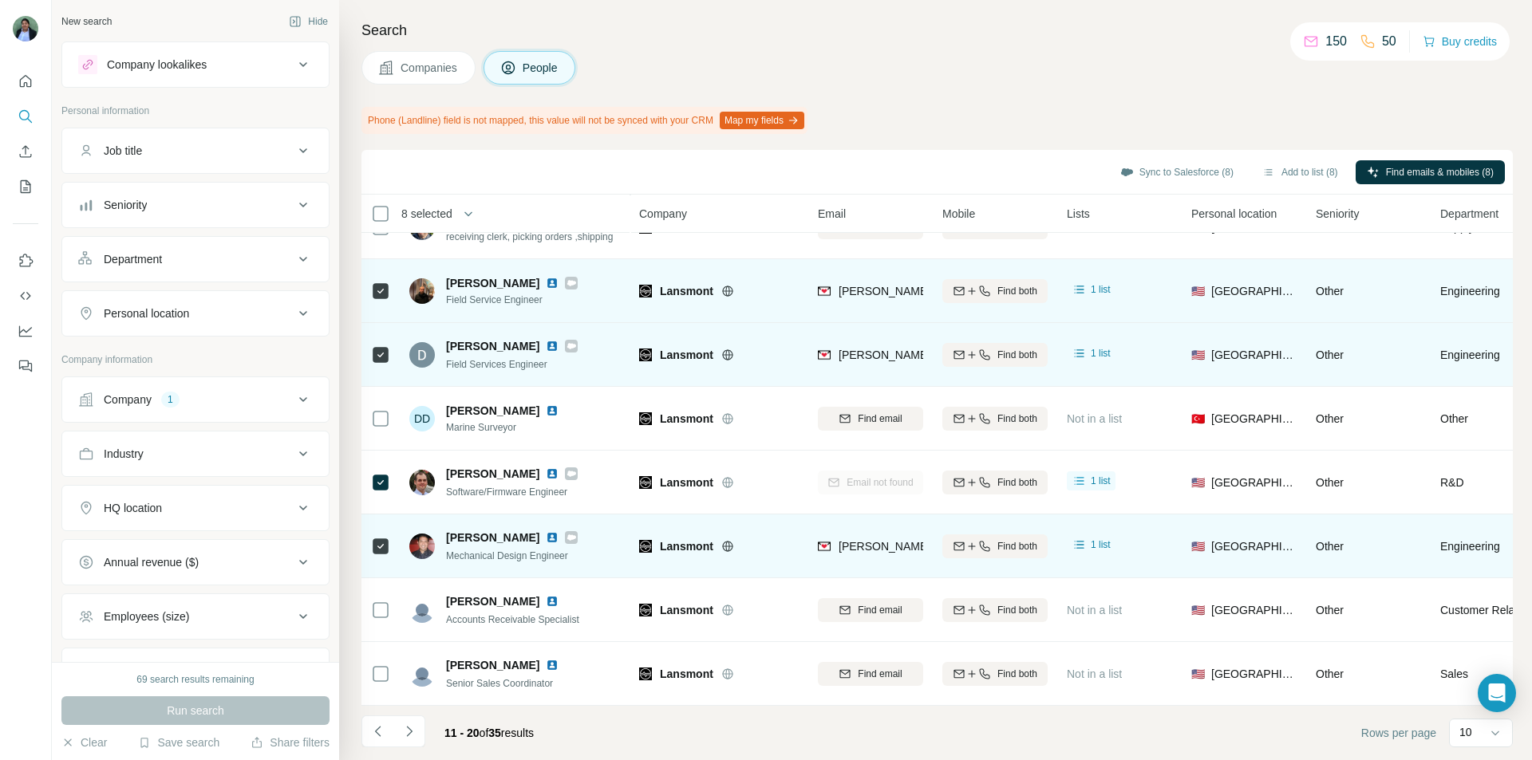
click at [573, 341] on div "[PERSON_NAME] Field Services Engineer" at bounding box center [515, 355] width 212 height 44
click at [570, 341] on icon at bounding box center [571, 346] width 10 height 13
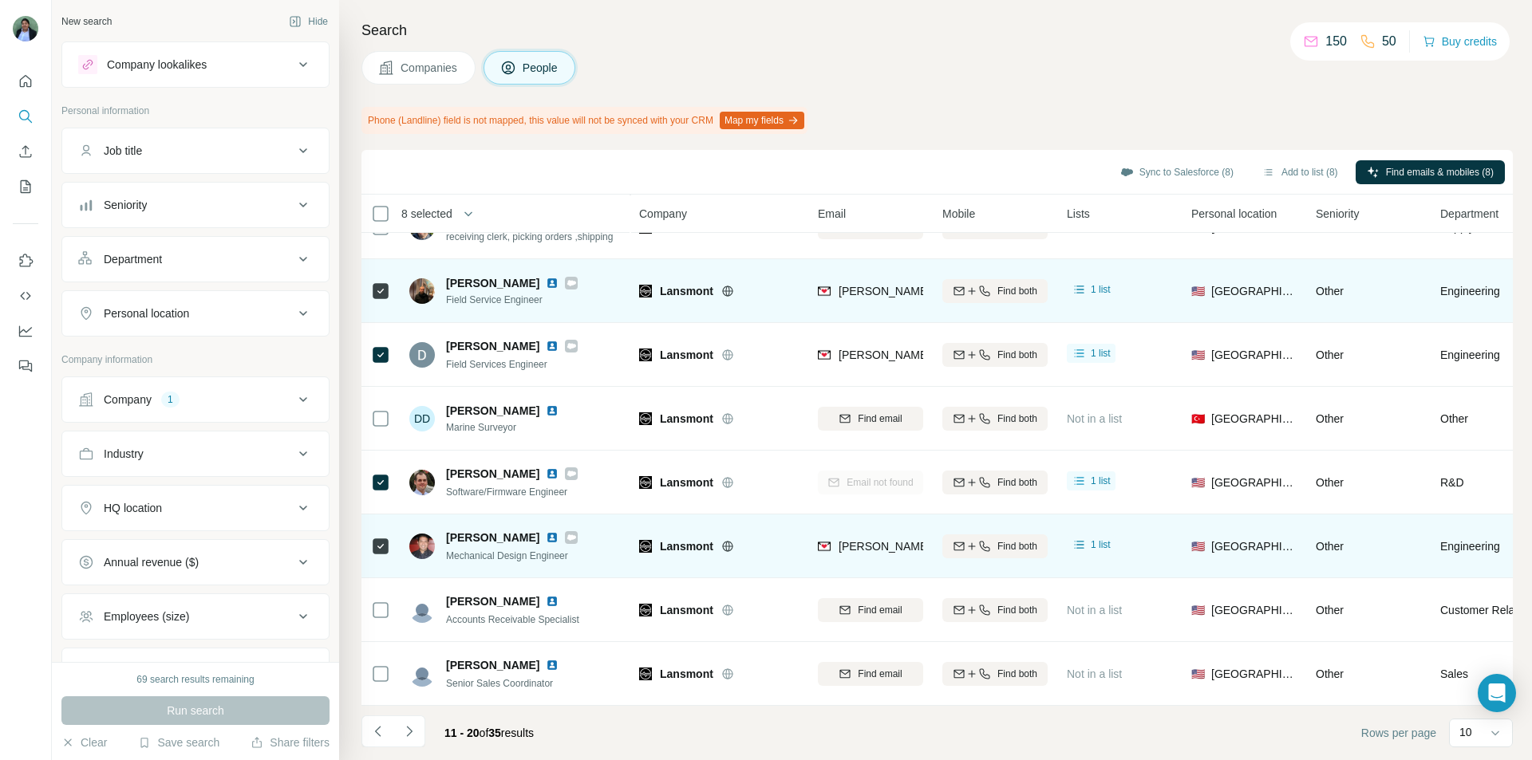
click at [565, 511] on div at bounding box center [571, 537] width 13 height 13
click at [546, 511] on img at bounding box center [552, 537] width 13 height 13
drag, startPoint x: 543, startPoint y: 530, endPoint x: 621, endPoint y: 517, distance: 78.6
click at [629, 511] on td "[PERSON_NAME] Mechanical Design Engineer" at bounding box center [515, 547] width 231 height 64
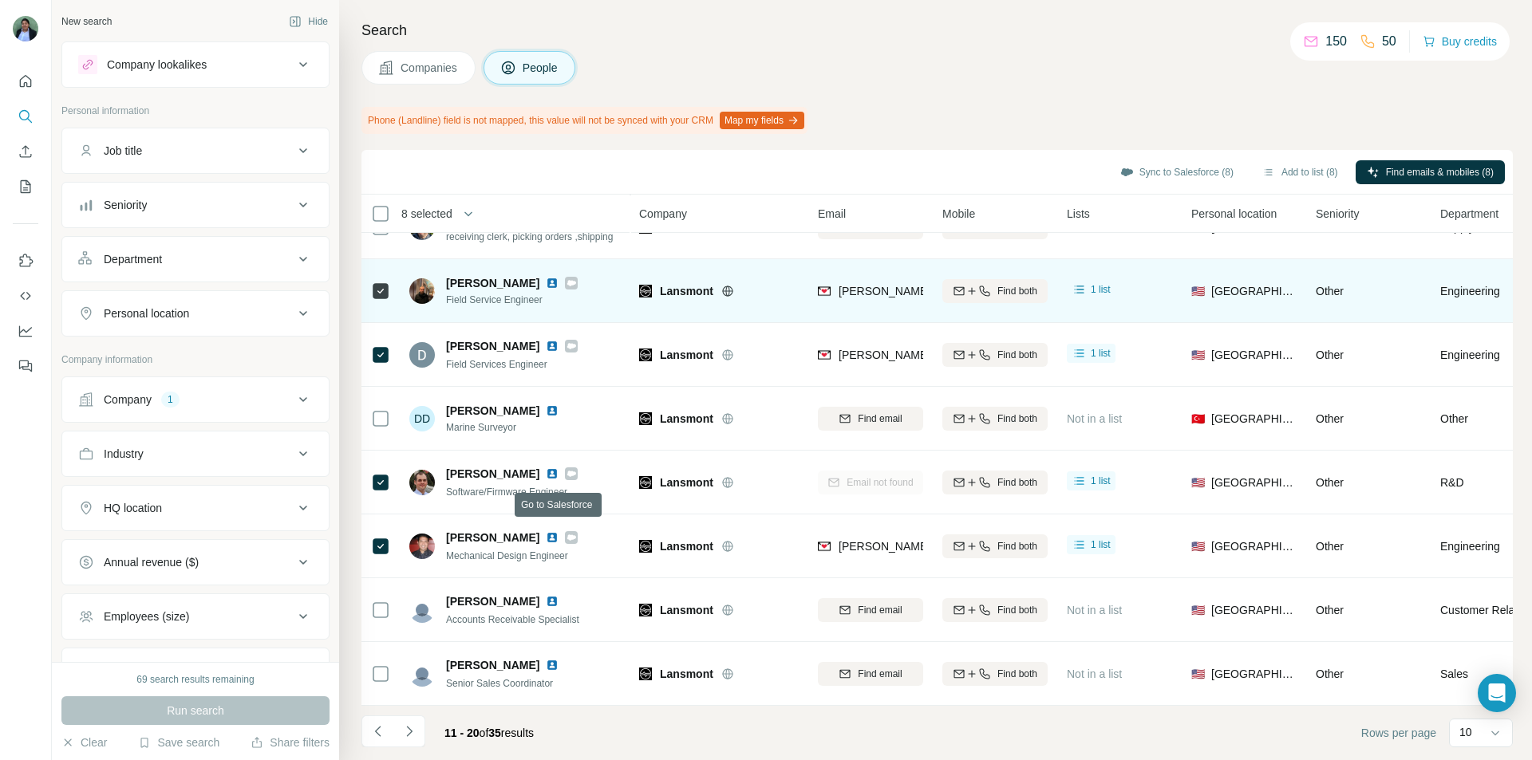
drag, startPoint x: 558, startPoint y: 526, endPoint x: 1080, endPoint y: 95, distance: 676.5
click at [1089, 88] on div "Search Companies People Phone (Landline) field is not mapped, this value will n…" at bounding box center [935, 380] width 1193 height 760
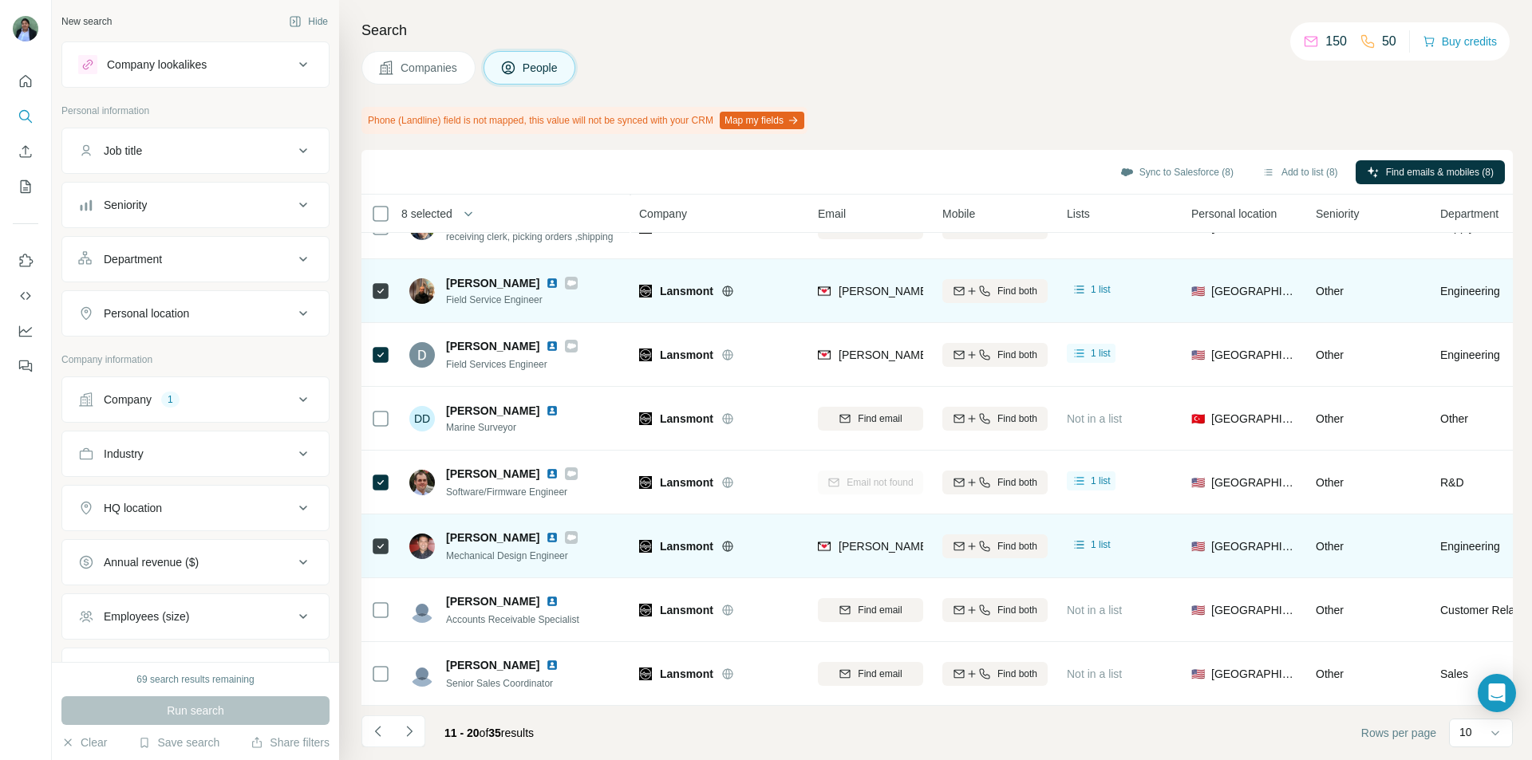
click at [567, 511] on icon at bounding box center [571, 537] width 9 height 6
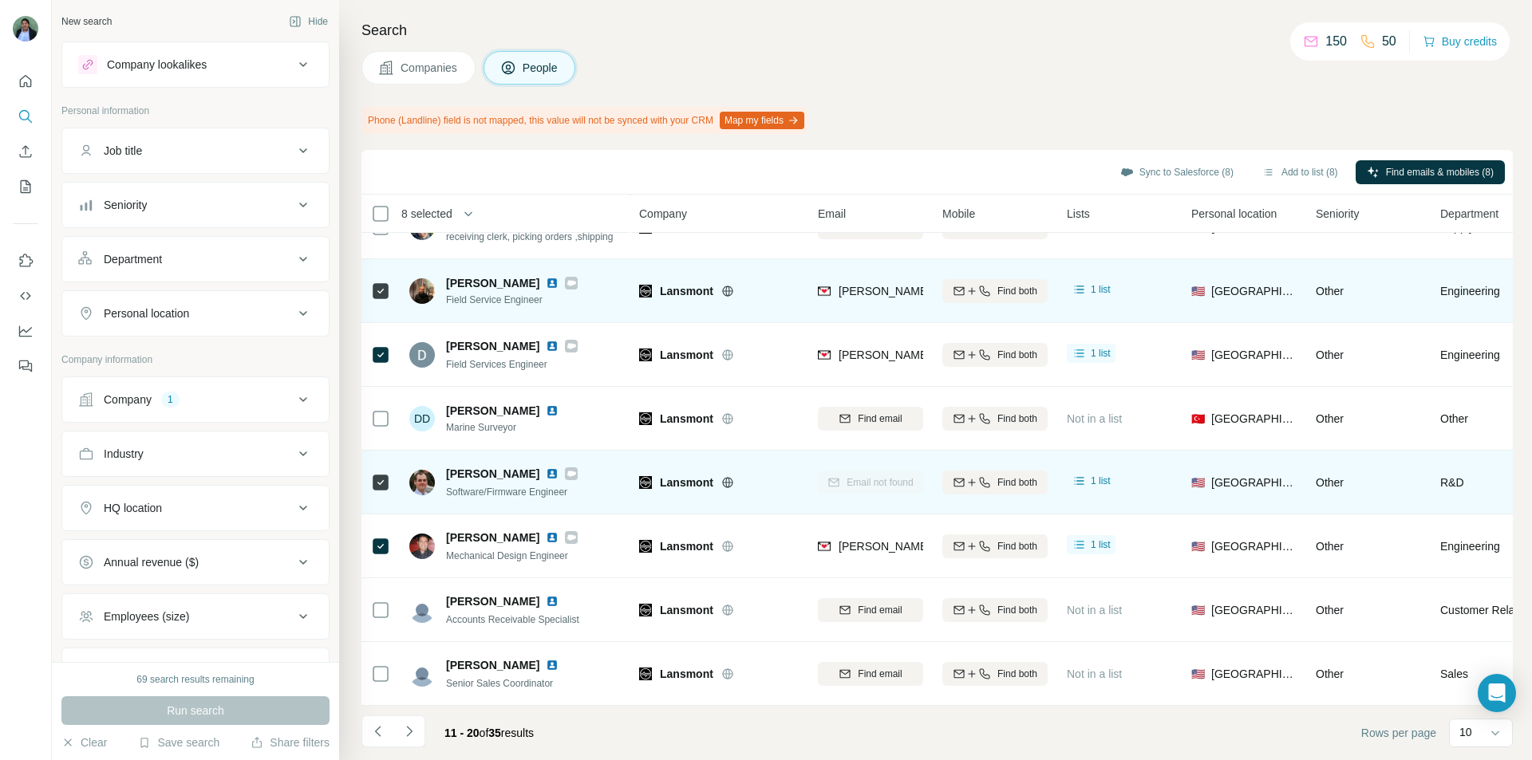
click at [554, 451] on td "[PERSON_NAME] Software/Firmware Engineer" at bounding box center [515, 483] width 231 height 64
drag, startPoint x: 553, startPoint y: 468, endPoint x: 571, endPoint y: 446, distance: 28.9
click at [566, 468] on icon at bounding box center [571, 473] width 10 height 13
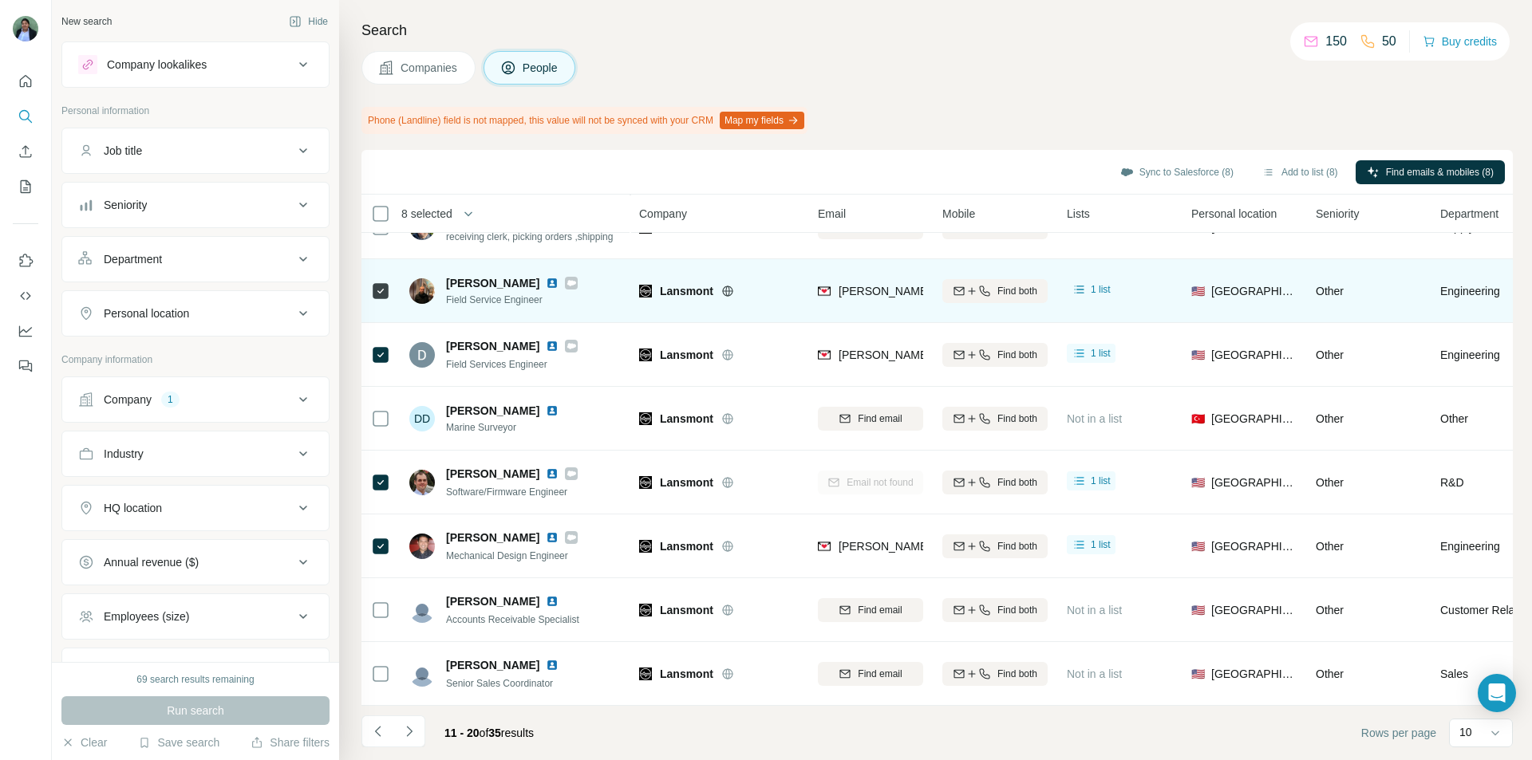
click at [566, 277] on icon at bounding box center [571, 283] width 10 height 13
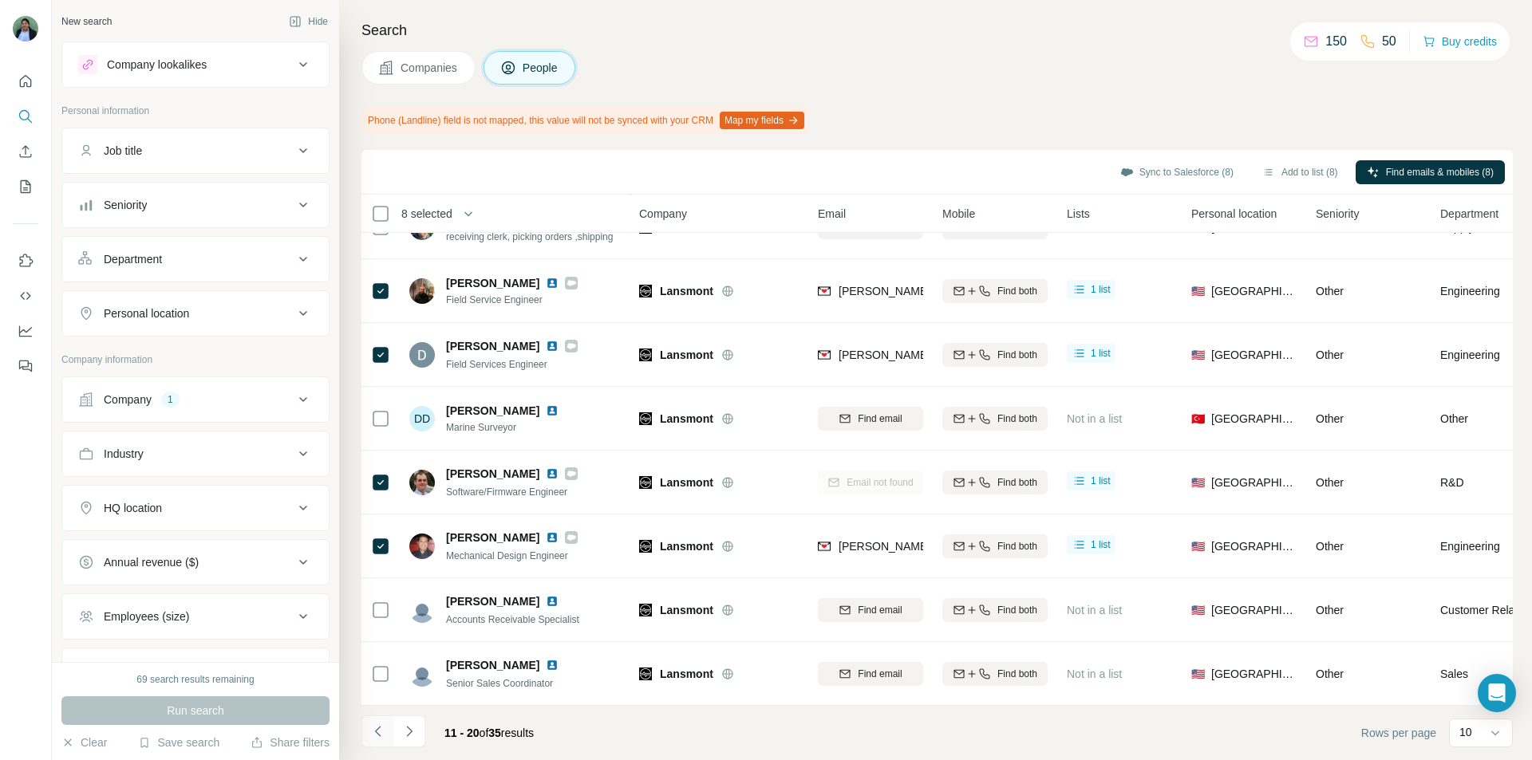
click at [366, 511] on button "Navigate to previous page" at bounding box center [377, 732] width 32 height 32
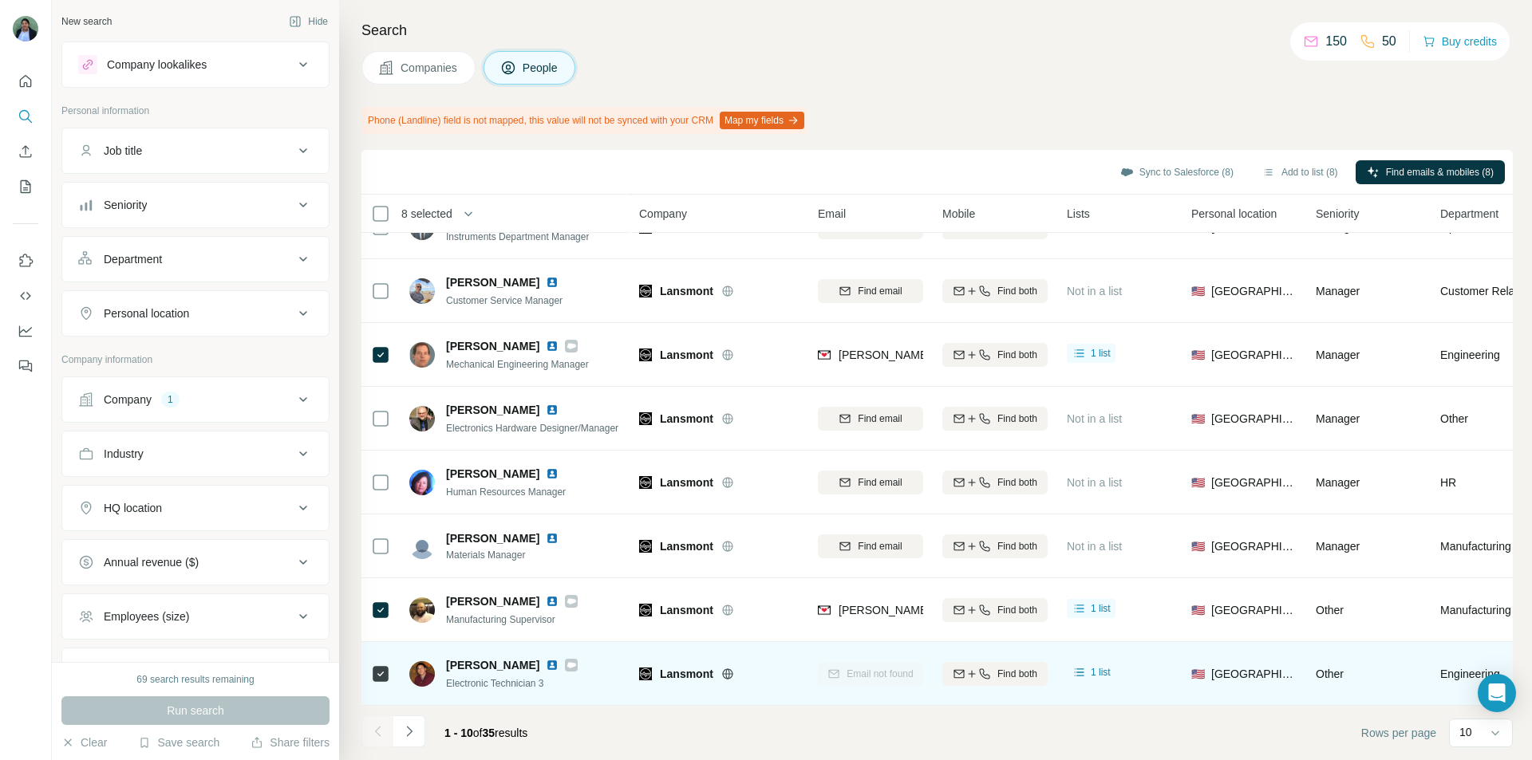
click at [567, 511] on icon at bounding box center [571, 665] width 9 height 6
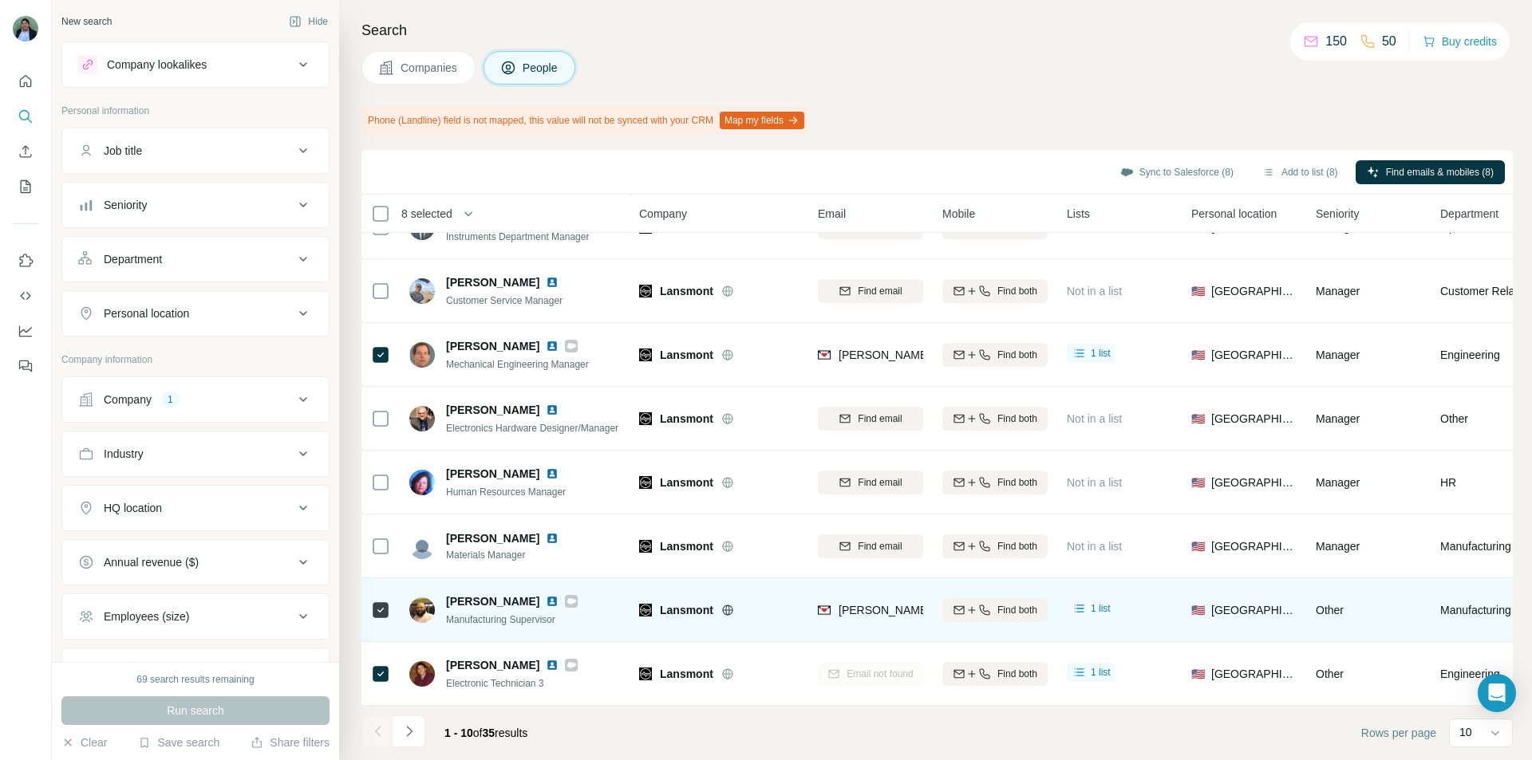
click at [566, 511] on icon at bounding box center [571, 601] width 10 height 13
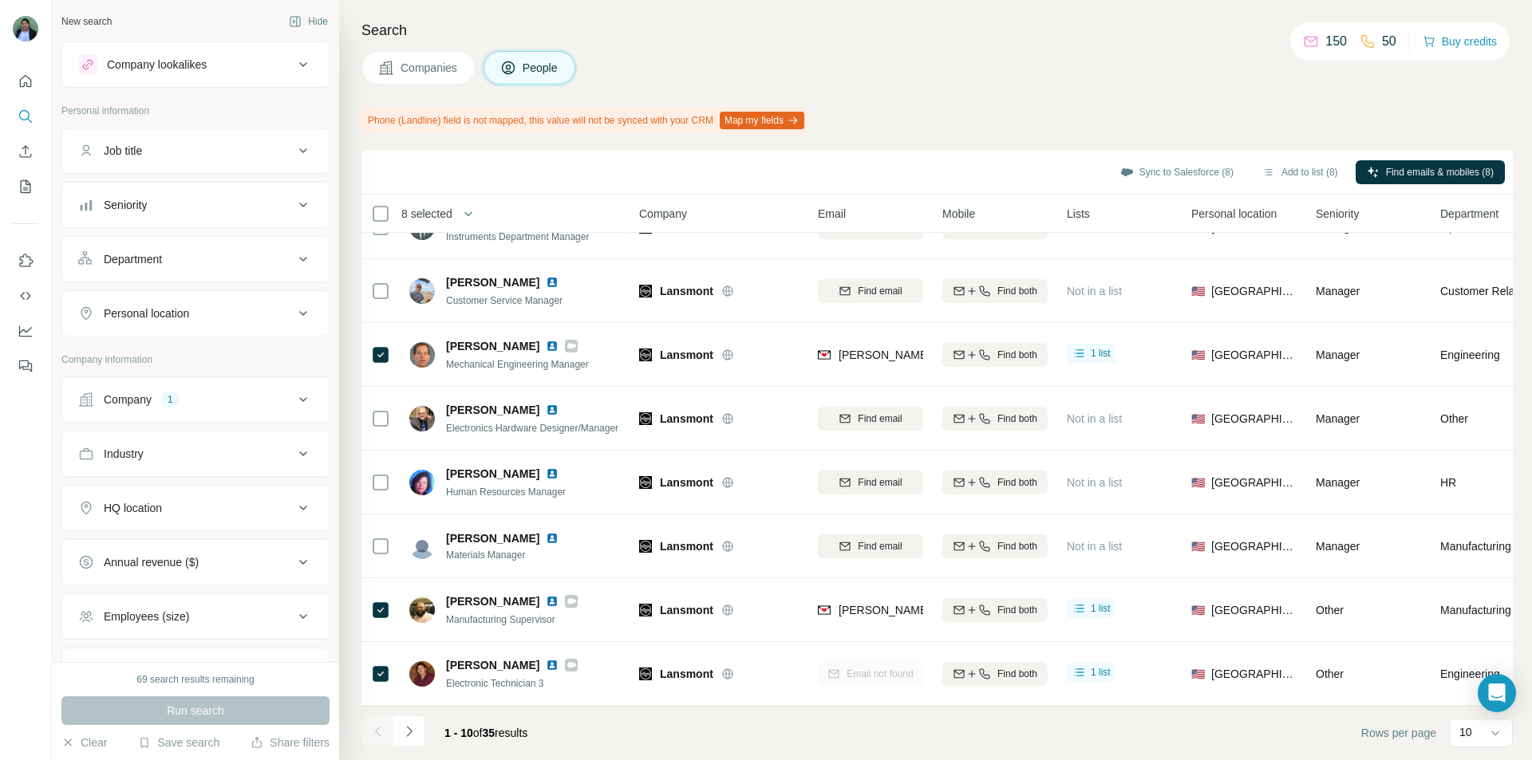
click at [565, 341] on div at bounding box center [571, 346] width 13 height 13
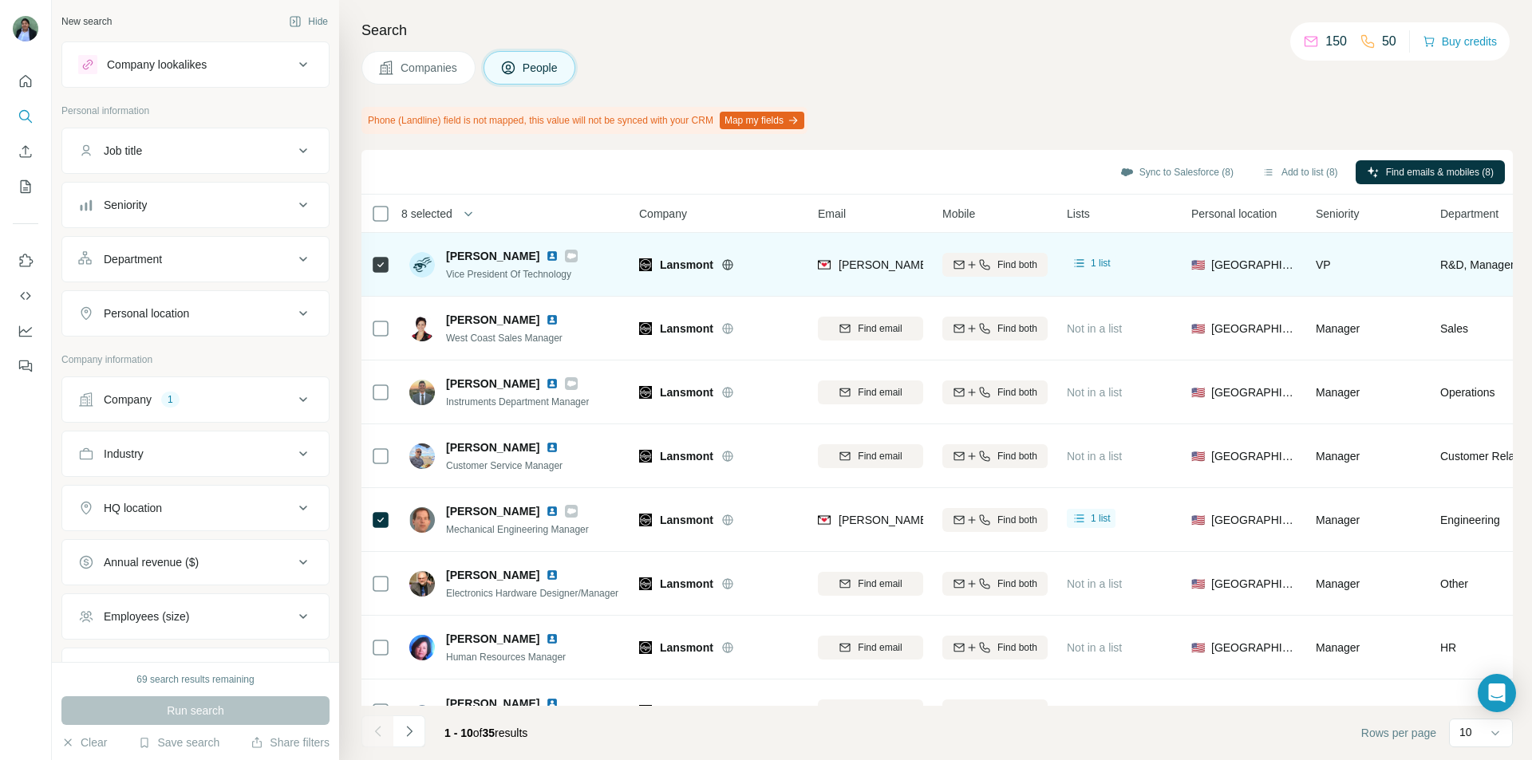
click at [566, 258] on icon at bounding box center [571, 256] width 10 height 13
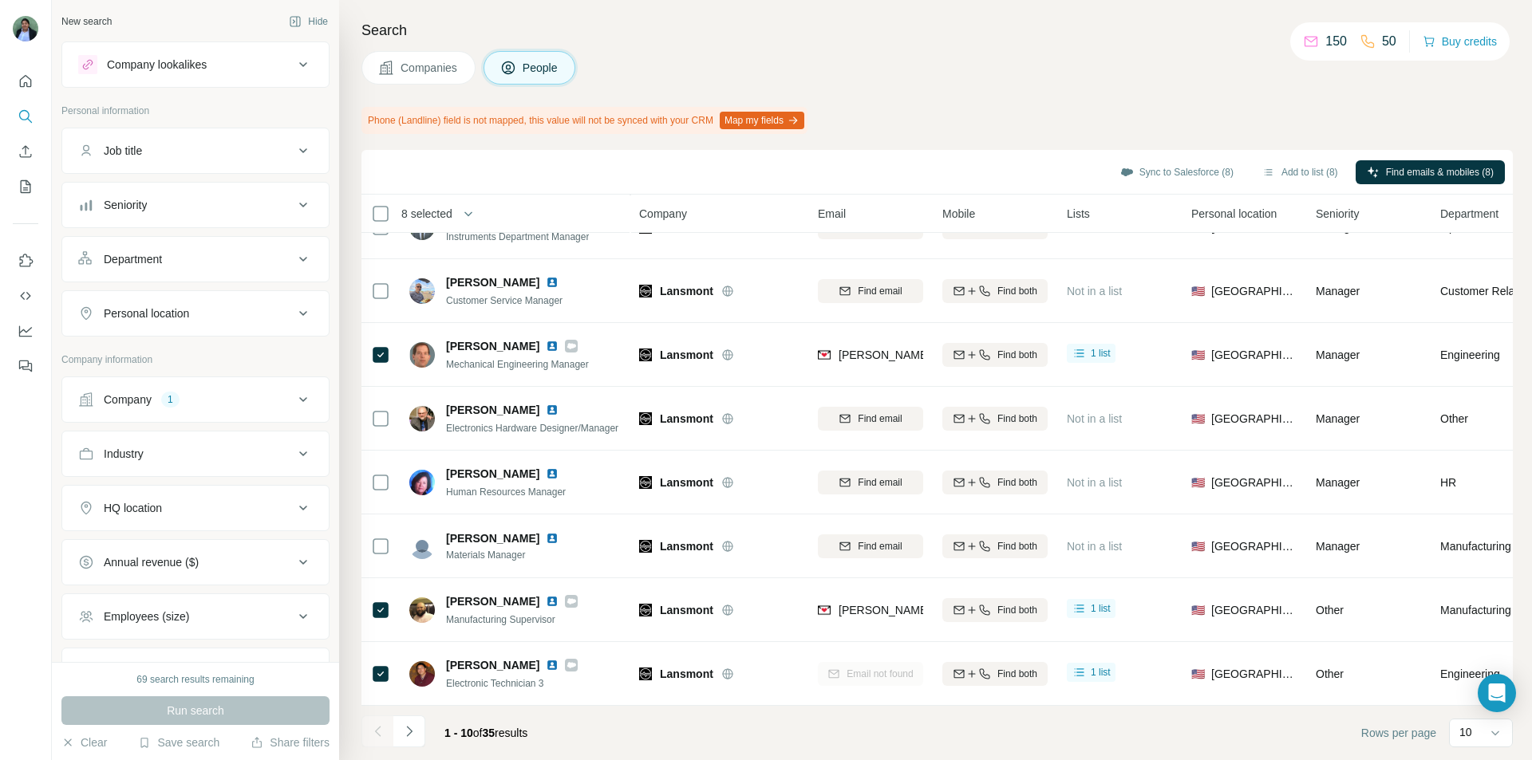
scroll to position [173, 0]
click at [413, 511] on icon "Navigate to next page" at bounding box center [409, 731] width 16 height 16
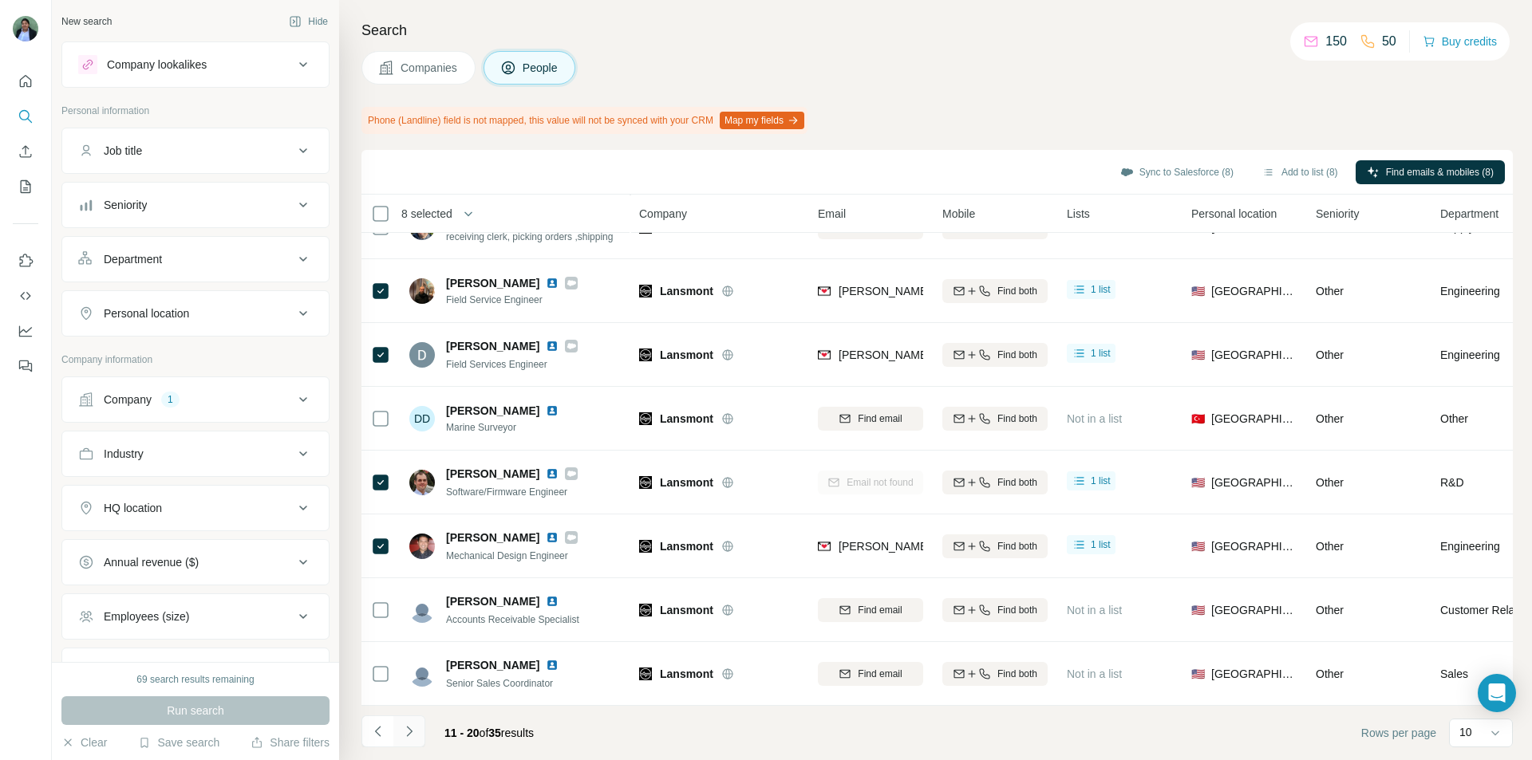
click at [412, 511] on icon "Navigate to next page" at bounding box center [409, 731] width 16 height 16
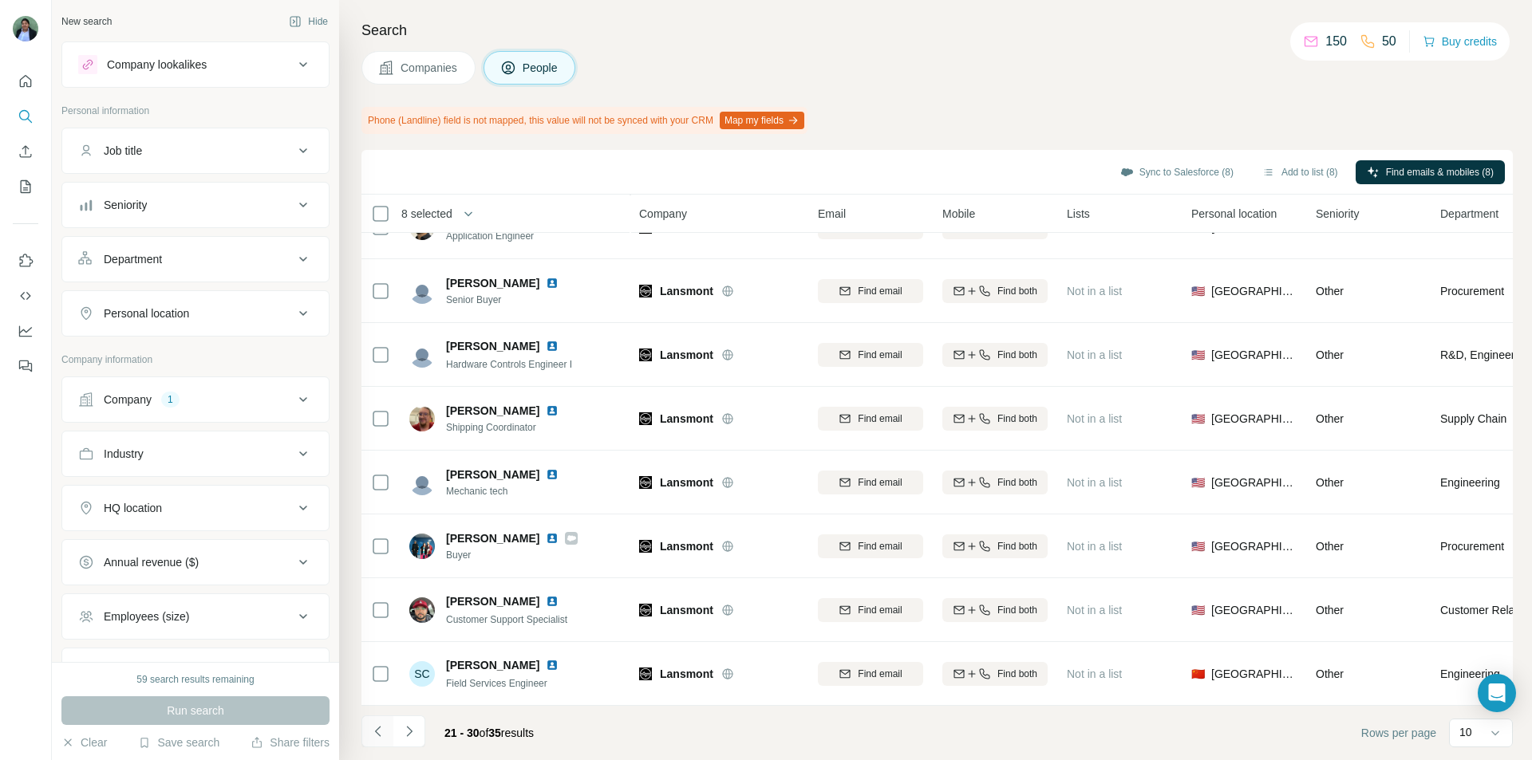
click at [387, 511] on button "Navigate to previous page" at bounding box center [377, 732] width 32 height 32
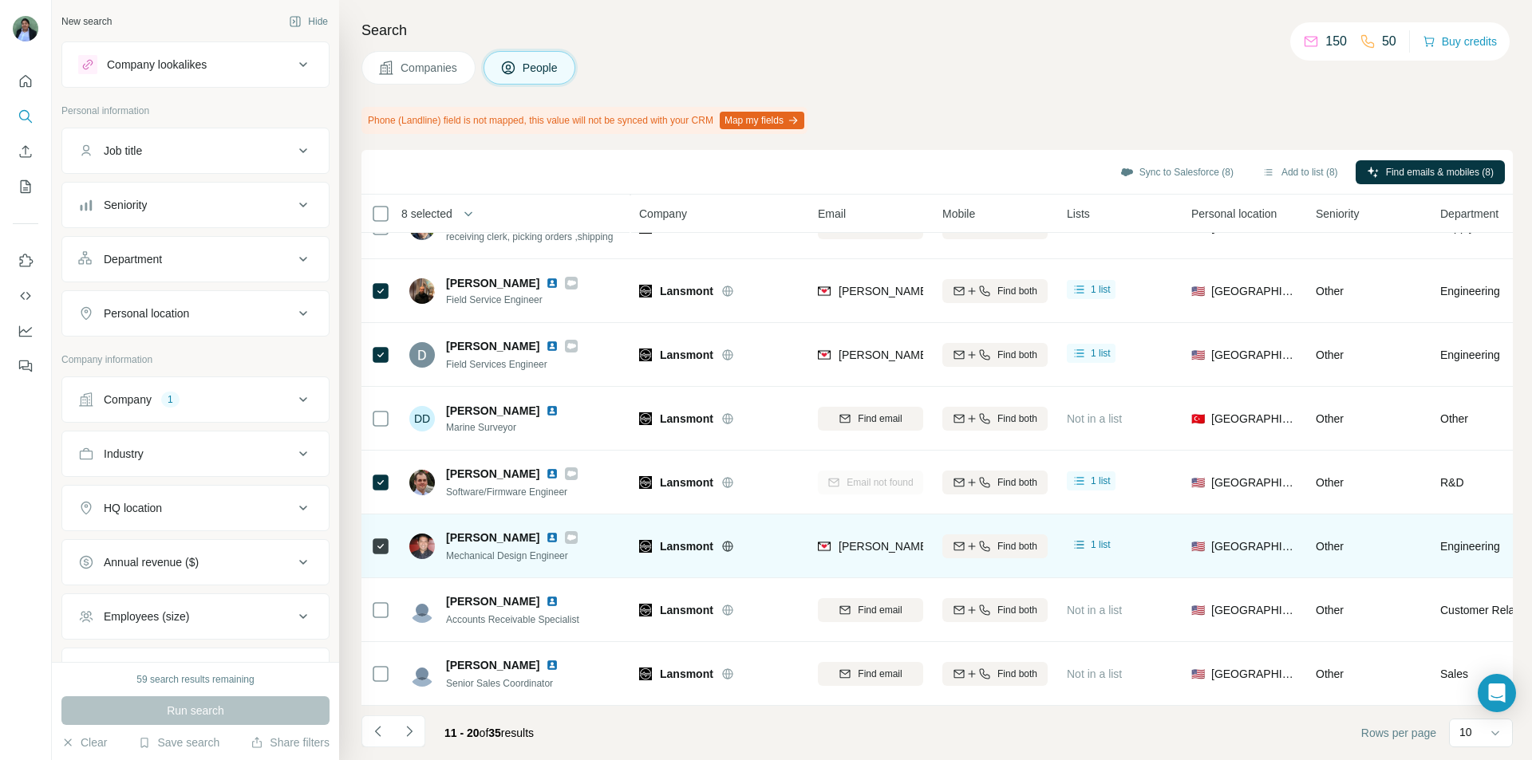
click at [383, 511] on div at bounding box center [380, 546] width 19 height 44
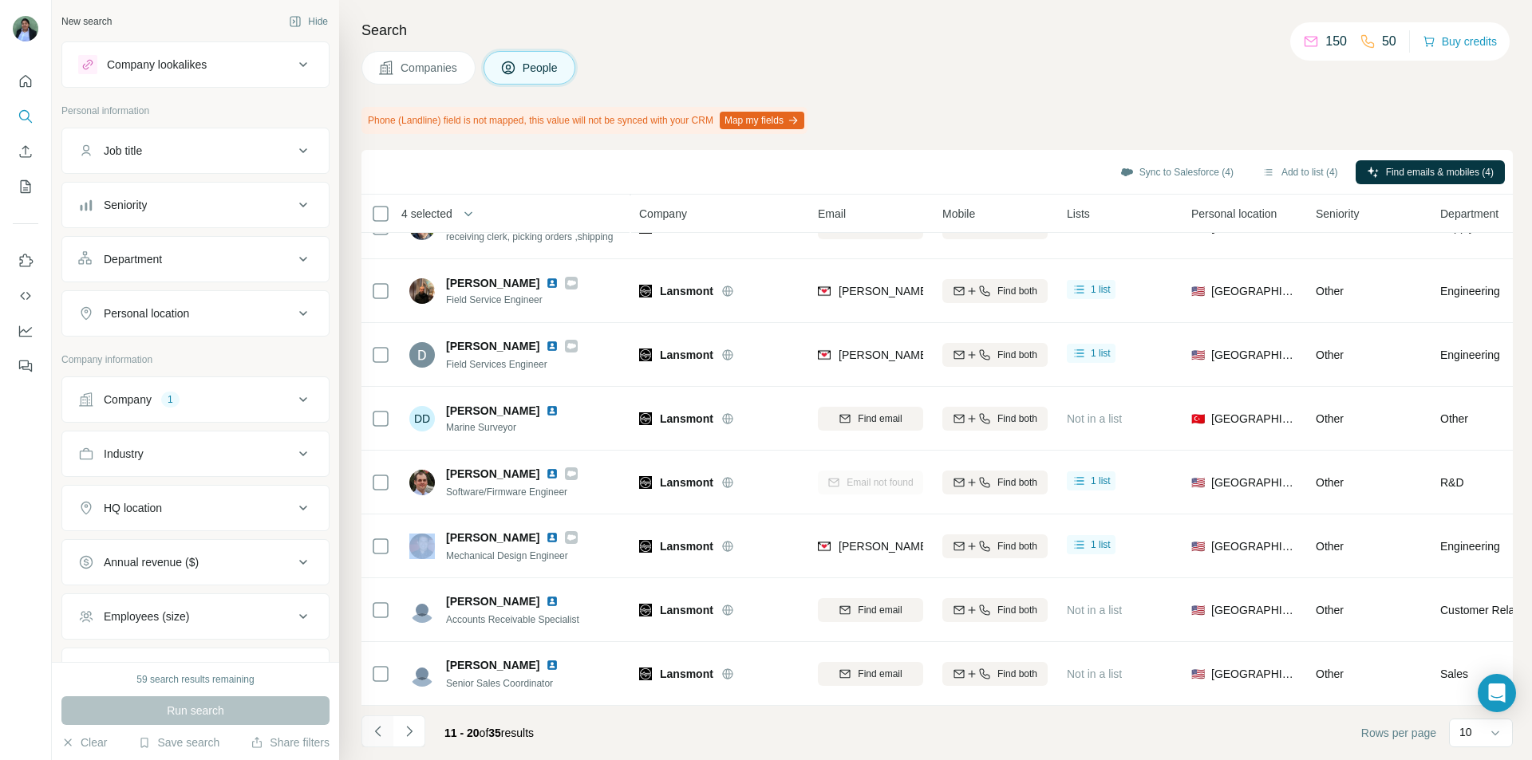
click at [380, 511] on icon "Navigate to previous page" at bounding box center [378, 731] width 16 height 16
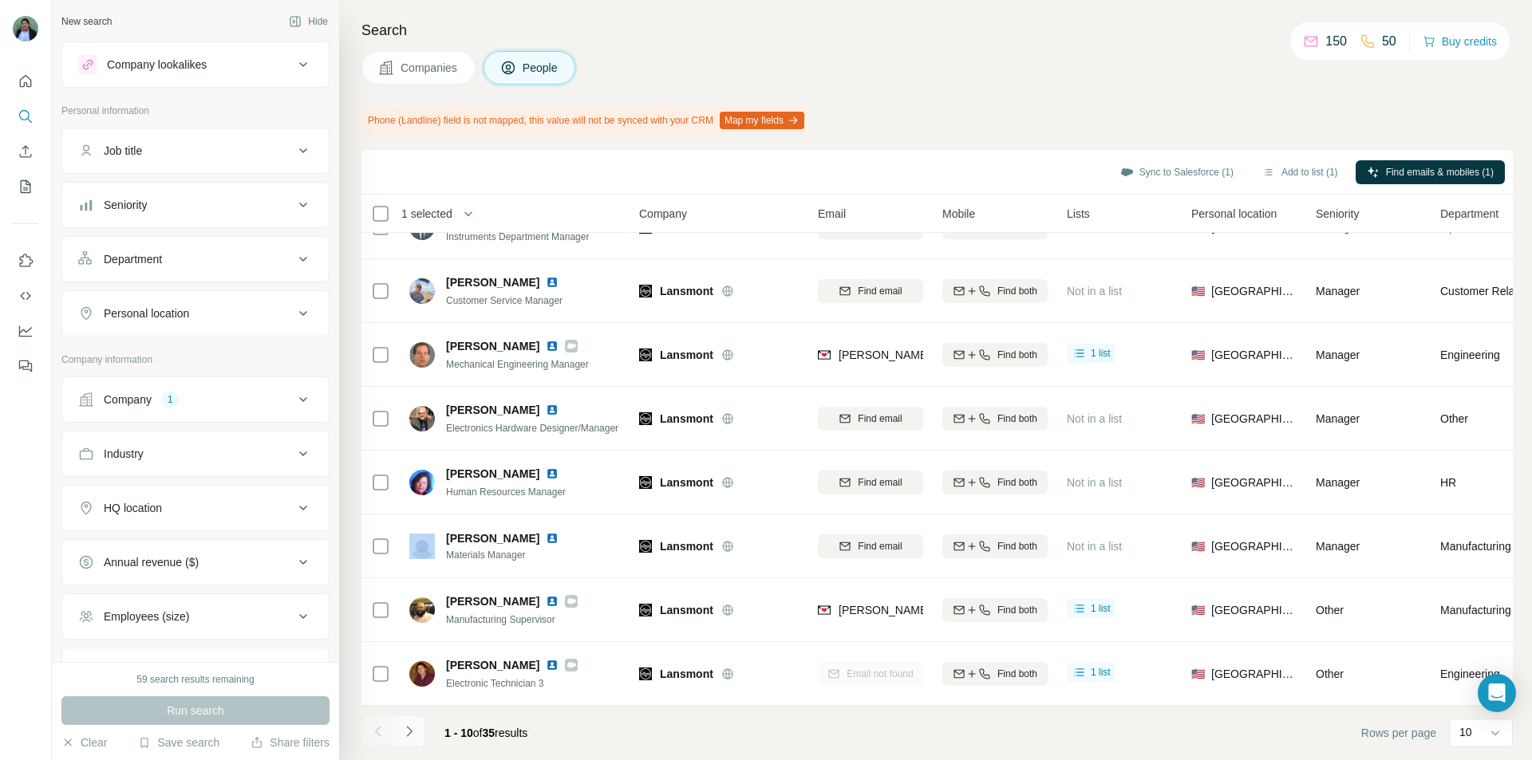
click at [410, 511] on icon "Navigate to next page" at bounding box center [409, 731] width 16 height 16
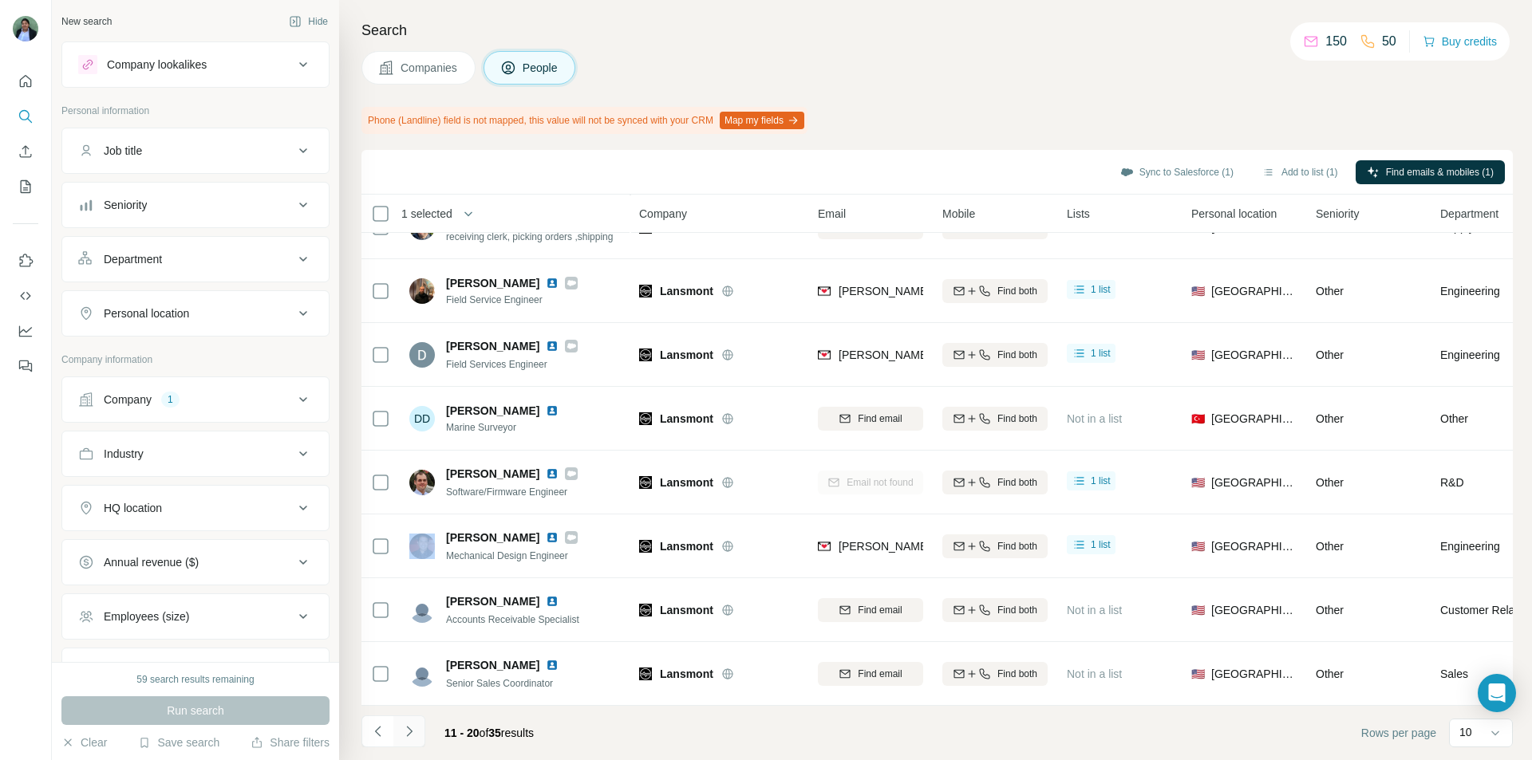
click at [410, 511] on icon "Navigate to next page" at bounding box center [409, 731] width 16 height 16
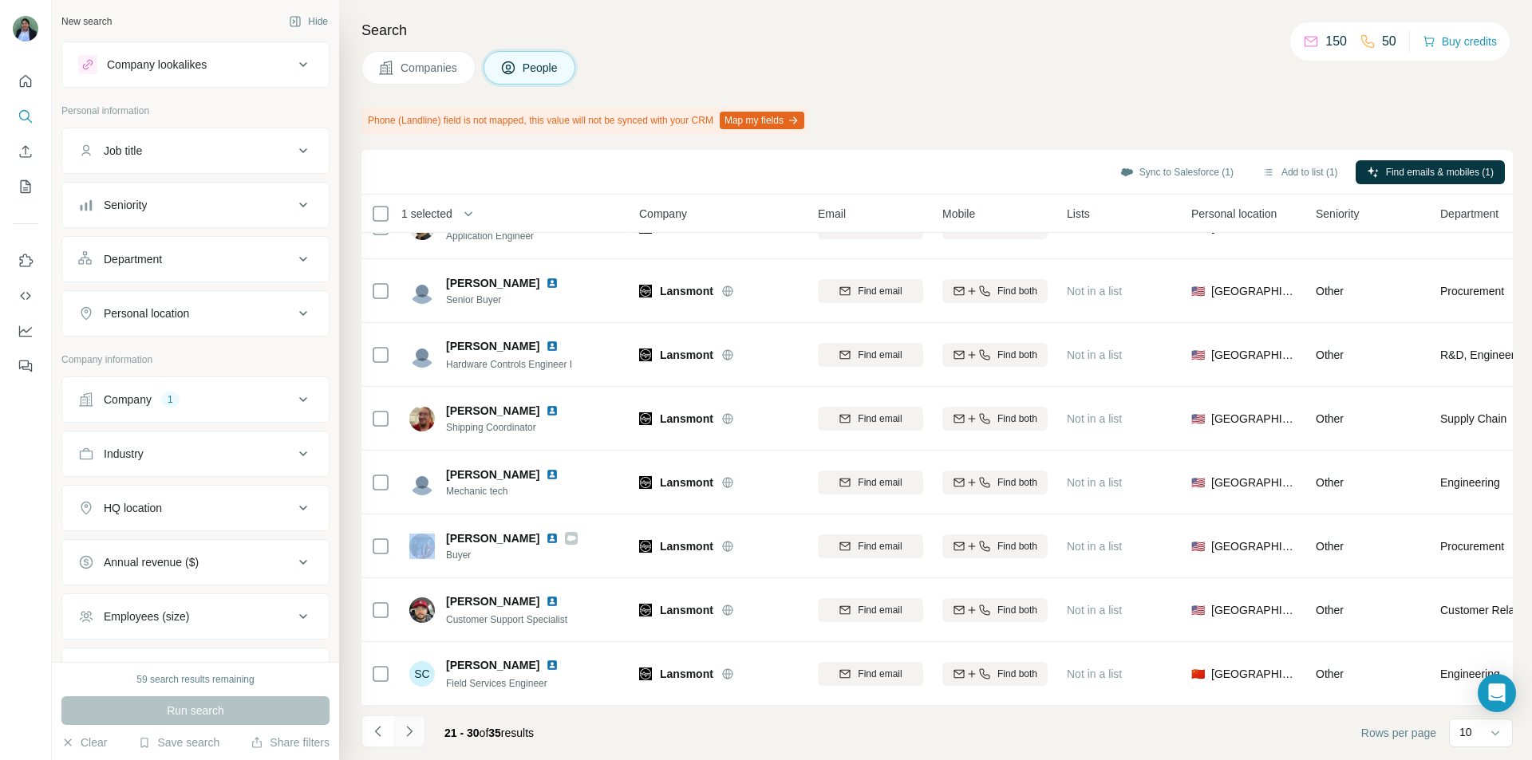
click at [414, 511] on icon "Navigate to next page" at bounding box center [409, 731] width 16 height 16
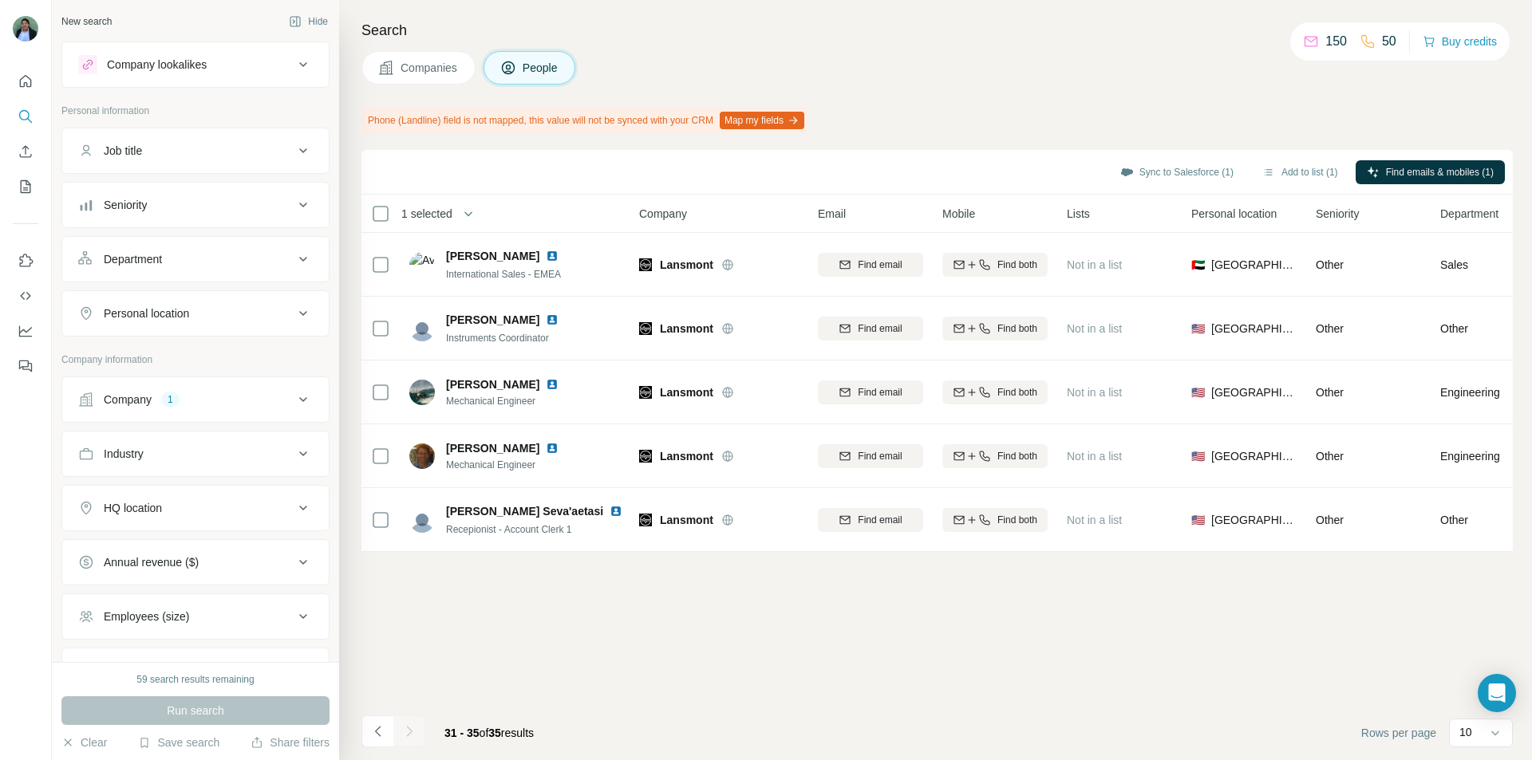
scroll to position [0, 0]
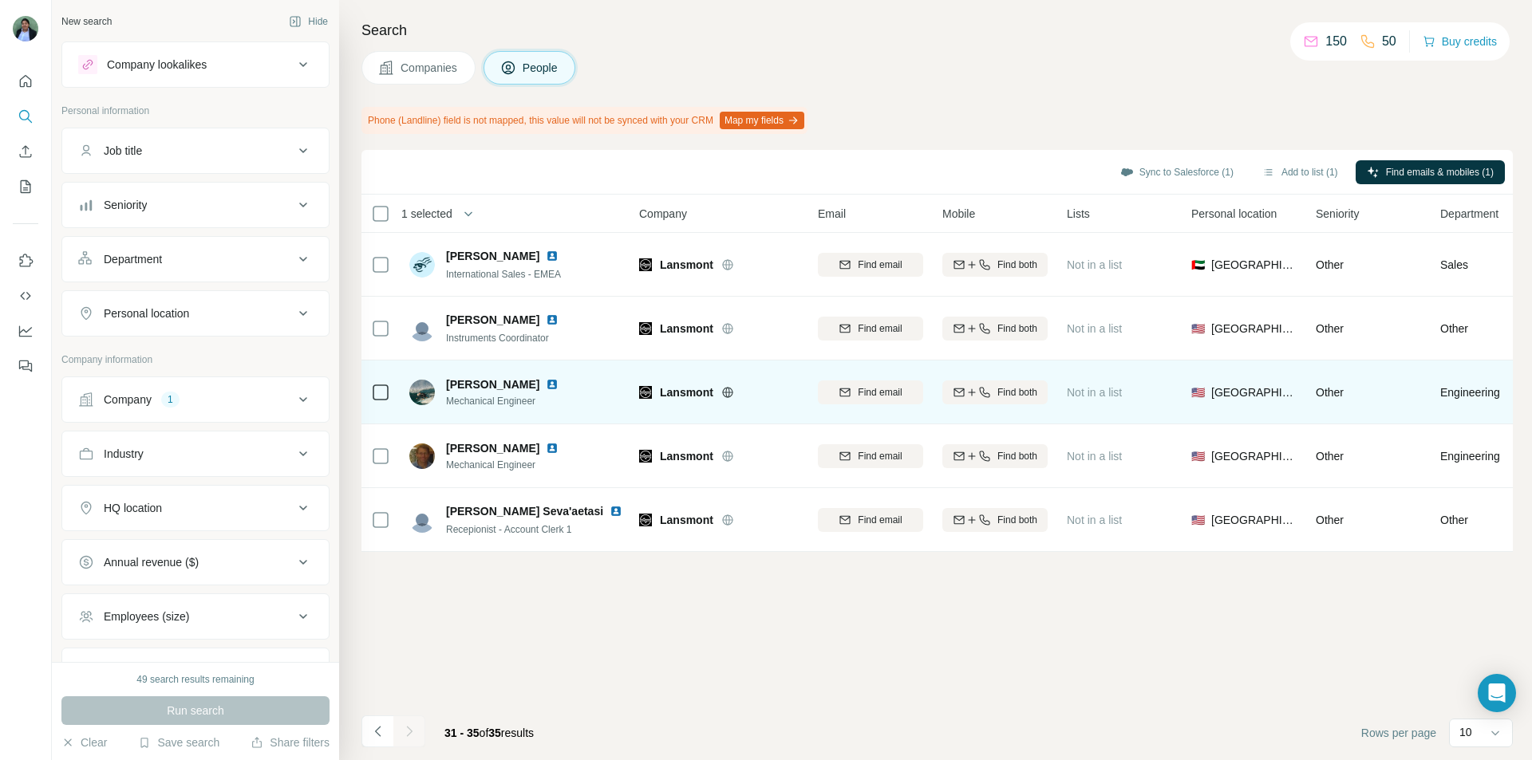
click at [388, 390] on icon at bounding box center [380, 392] width 19 height 19
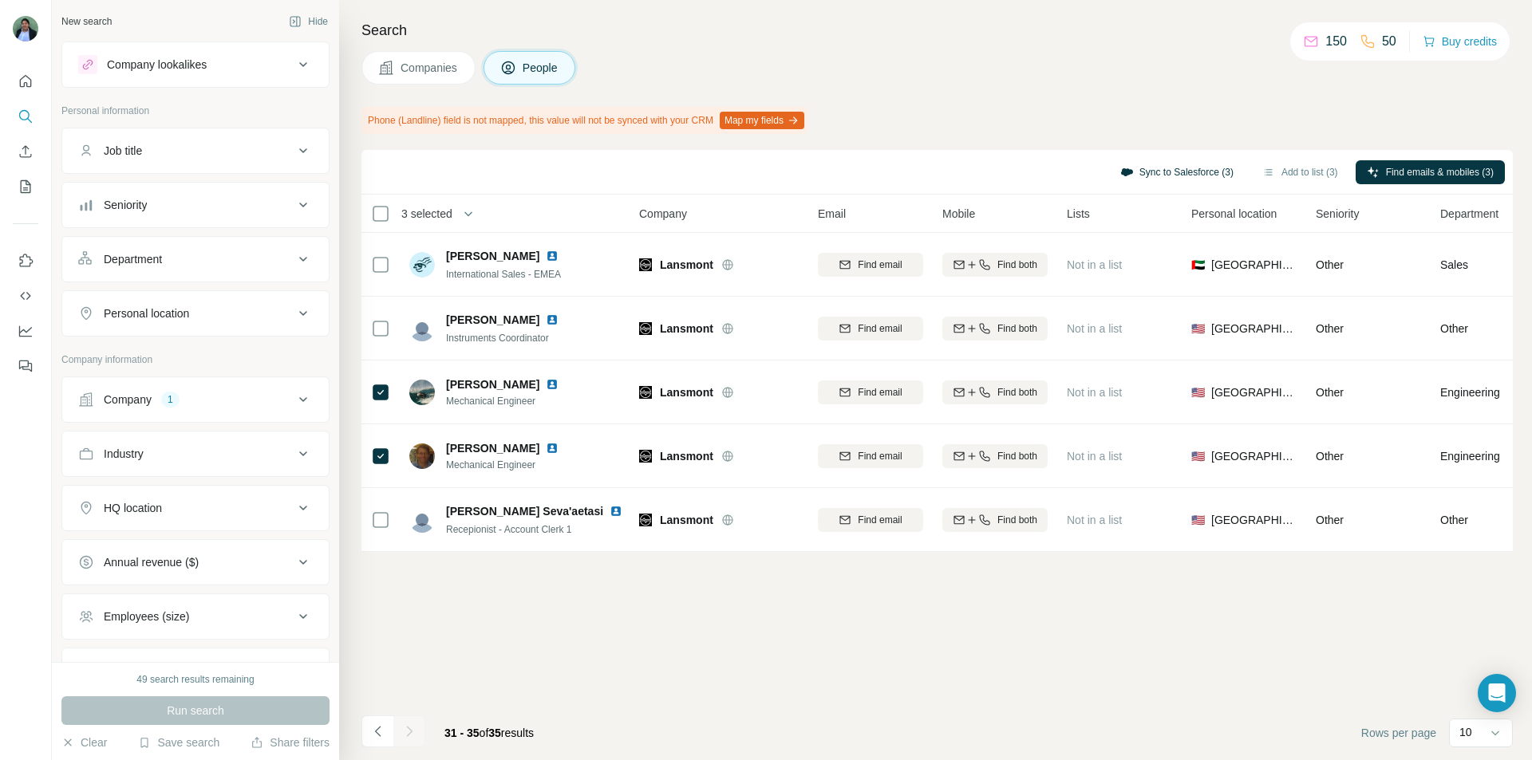
click at [1089, 170] on button "Sync to Salesforce (3)" at bounding box center [1177, 172] width 136 height 24
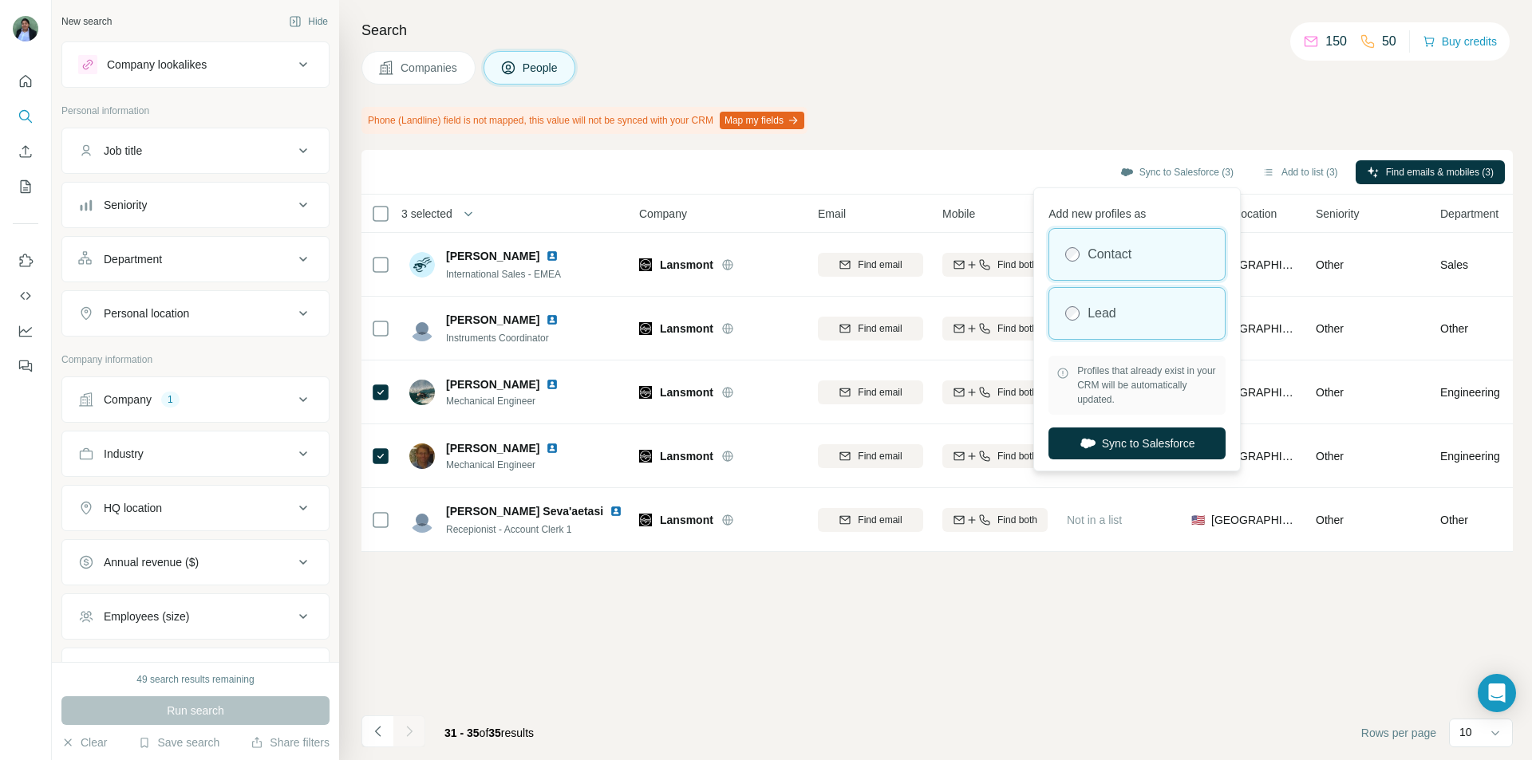
click at [1089, 321] on div "Lead" at bounding box center [1136, 313] width 175 height 51
click at [1089, 439] on button "Sync to Salesforce" at bounding box center [1136, 444] width 177 height 32
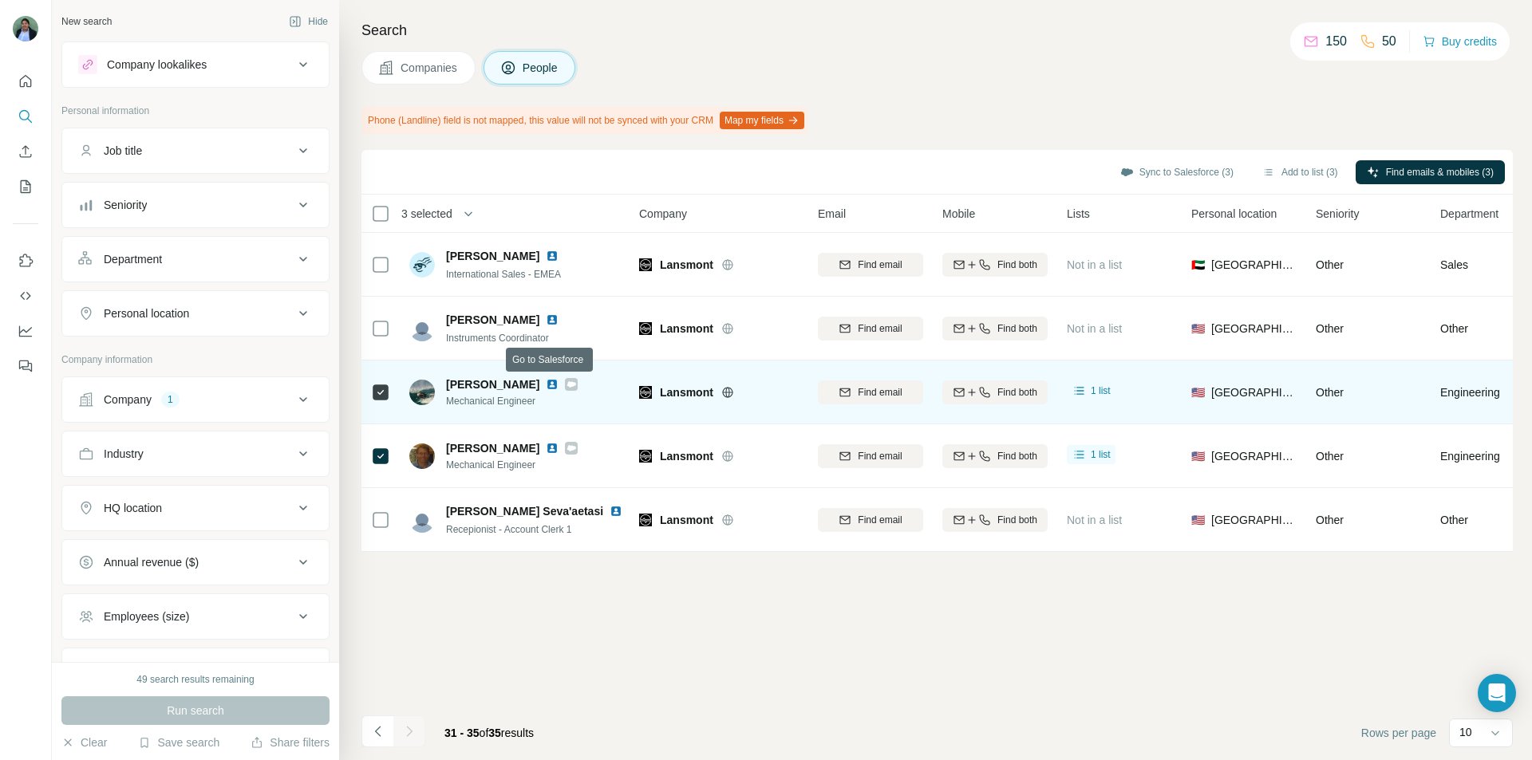
click at [566, 380] on icon at bounding box center [571, 384] width 10 height 13
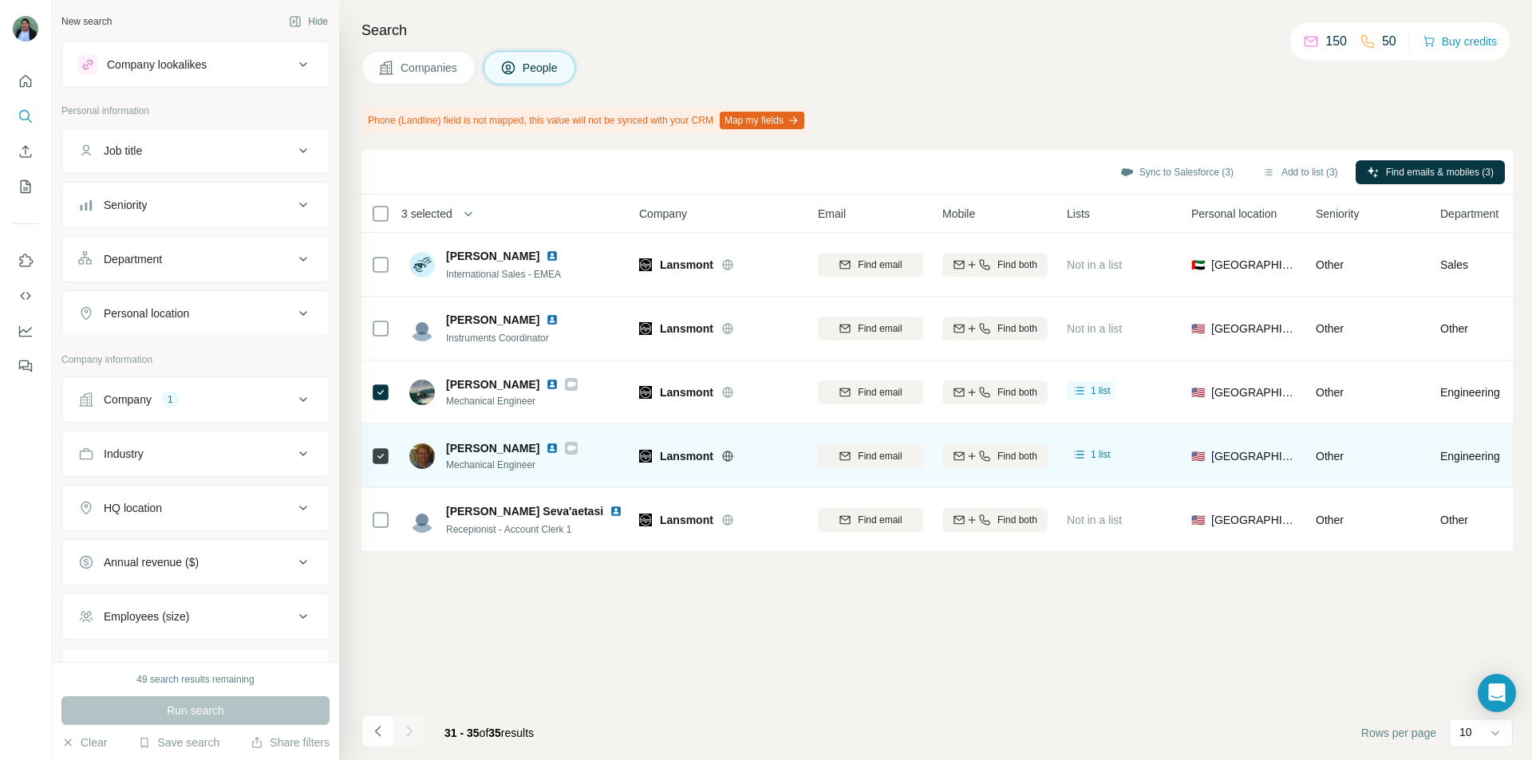
click at [546, 447] on div at bounding box center [562, 448] width 32 height 13
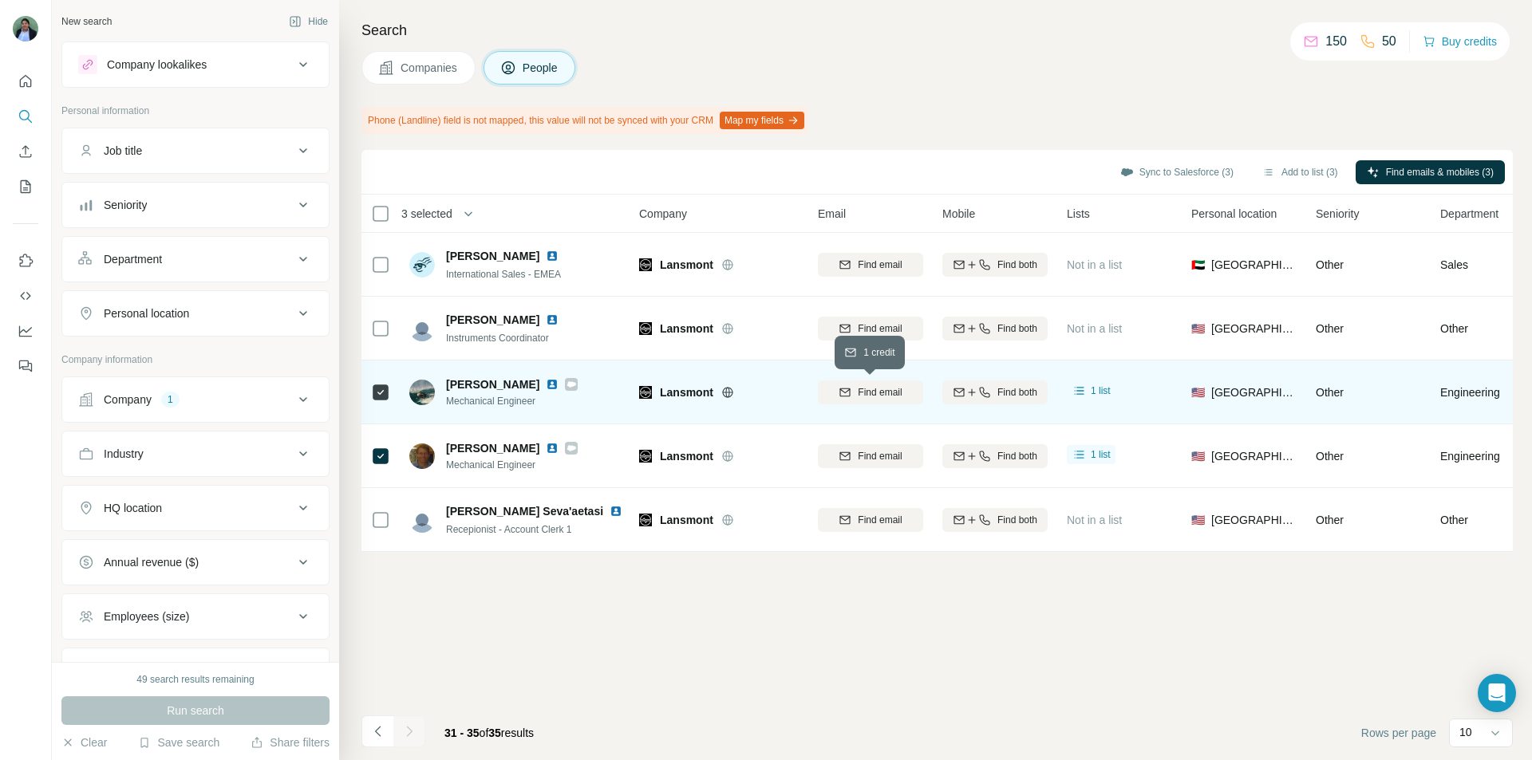
click at [877, 395] on span "Find email" at bounding box center [880, 392] width 44 height 14
click at [1089, 171] on button "Sync to Salesforce (2)" at bounding box center [1177, 172] width 136 height 24
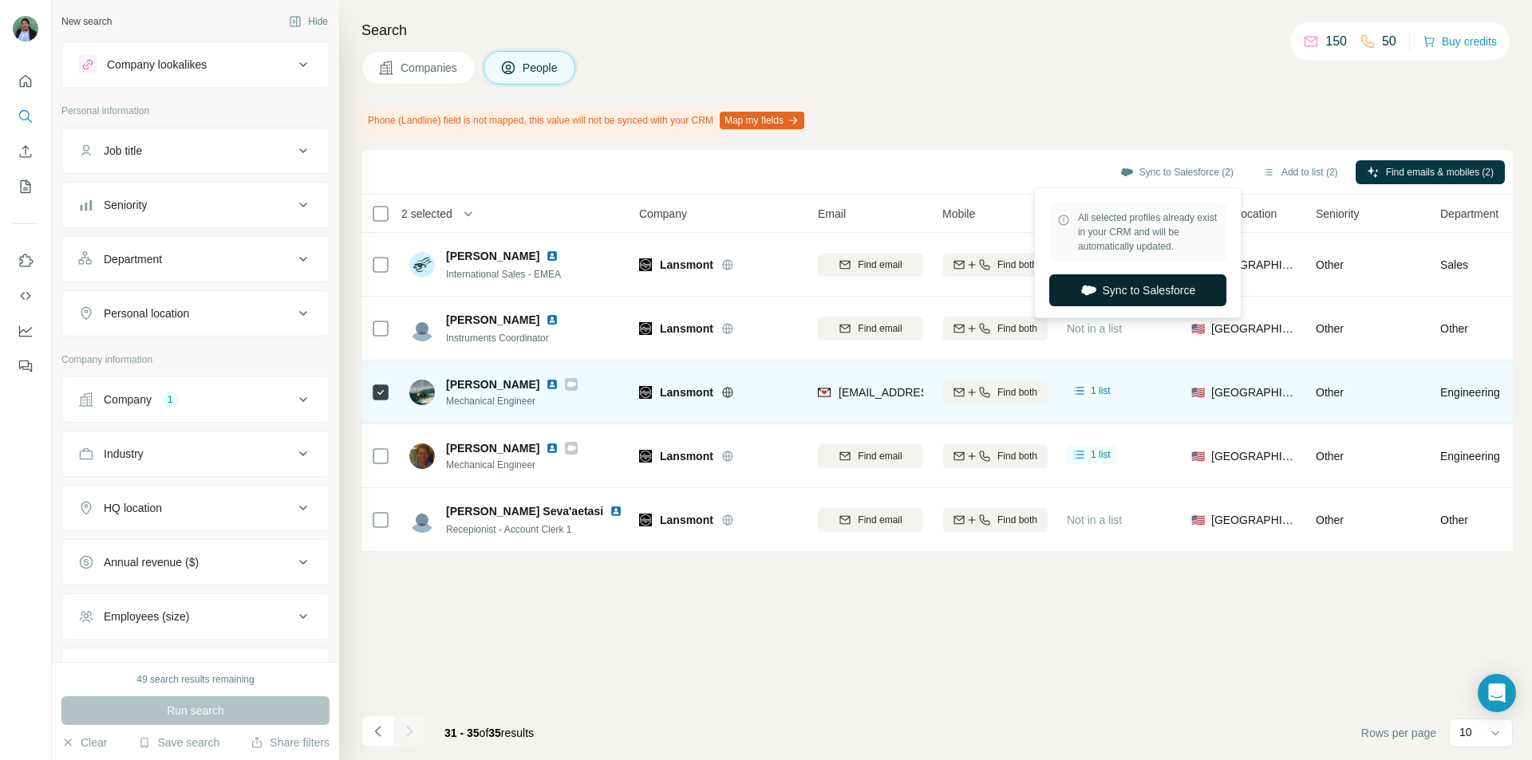
click at [1089, 290] on button "Sync to Salesforce" at bounding box center [1137, 290] width 177 height 32
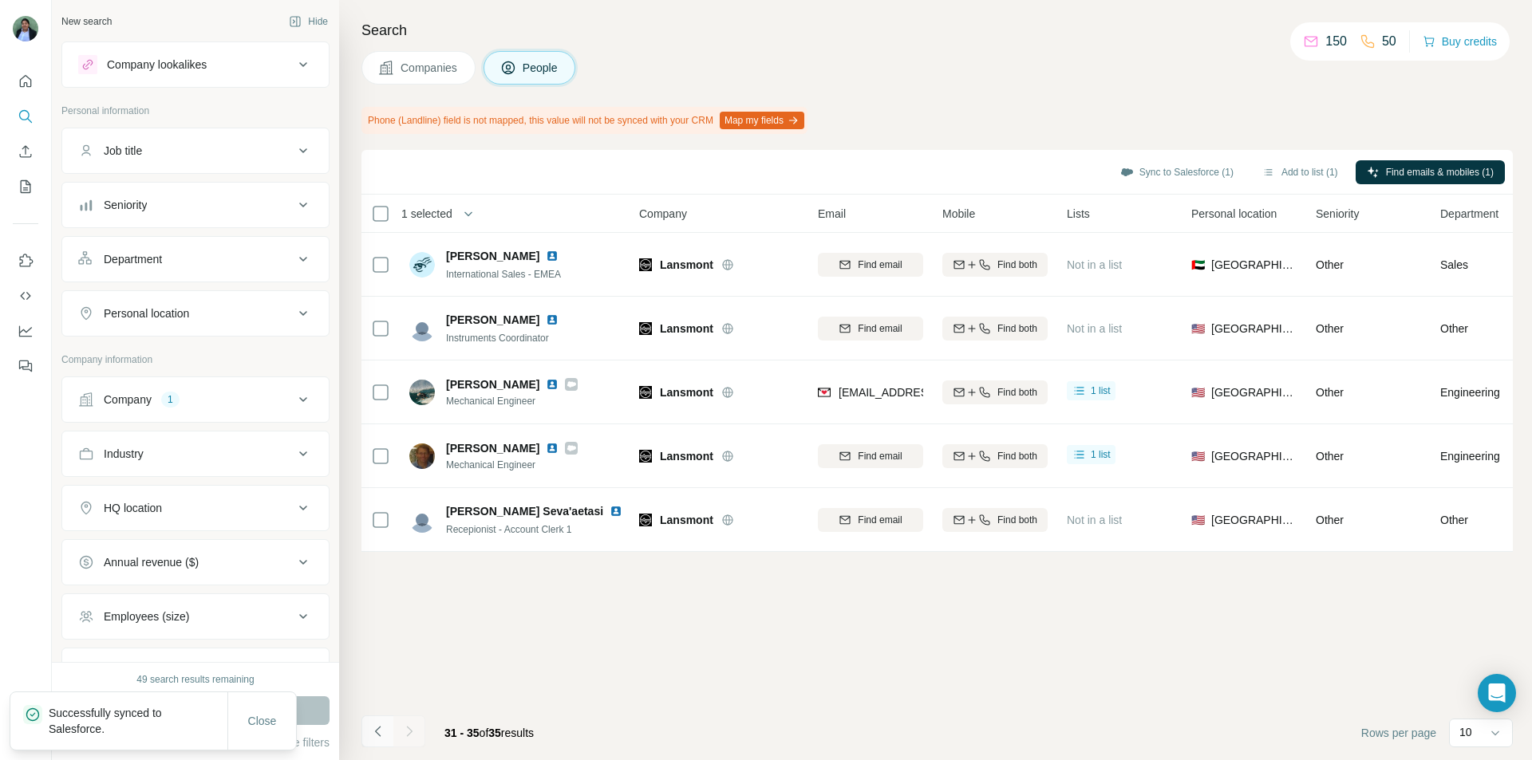
click at [382, 511] on icon "Navigate to previous page" at bounding box center [378, 731] width 16 height 16
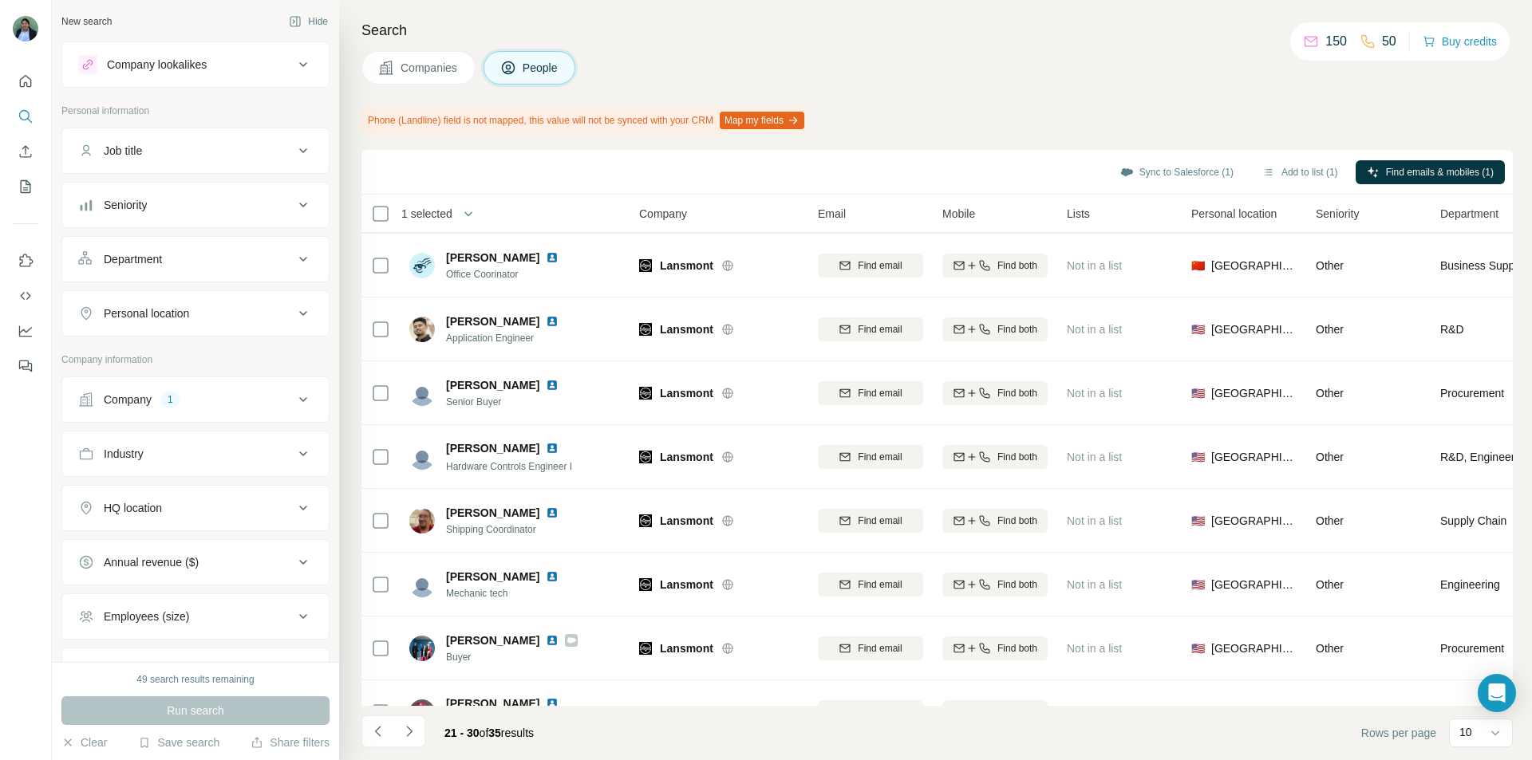
scroll to position [160, 0]
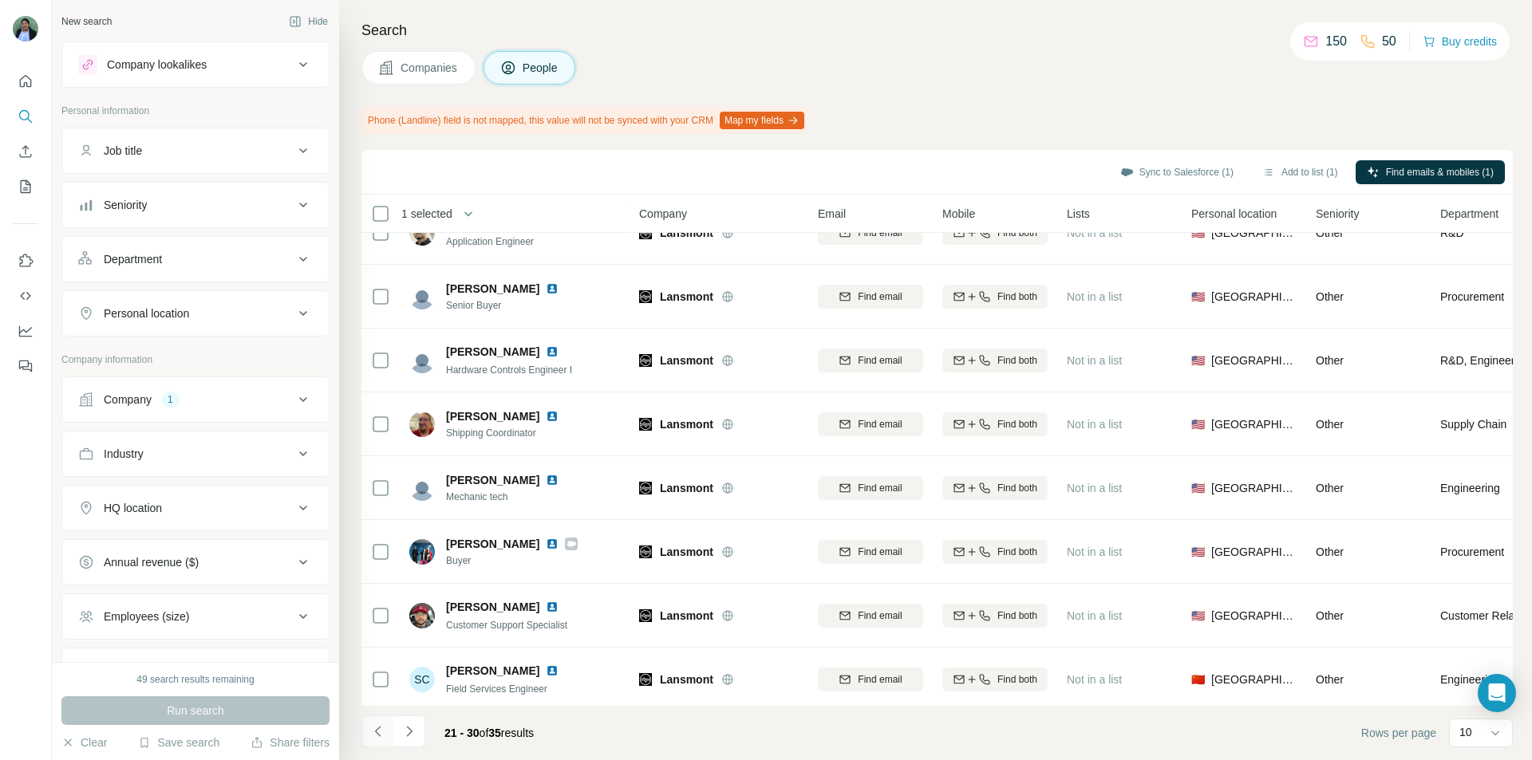
click at [386, 511] on button "Navigate to previous page" at bounding box center [377, 732] width 32 height 32
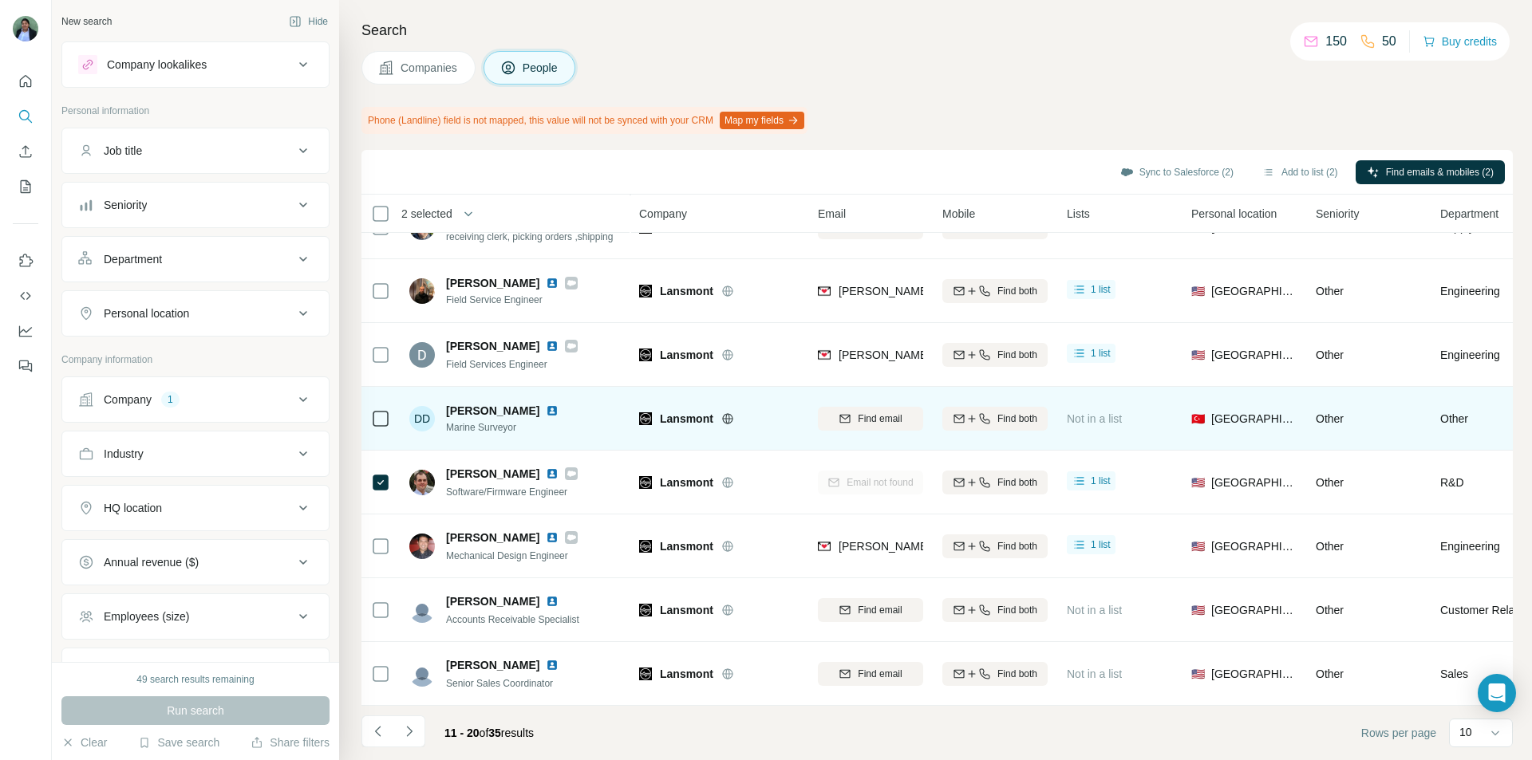
scroll to position [0, 0]
